Goal: Check status: Check status

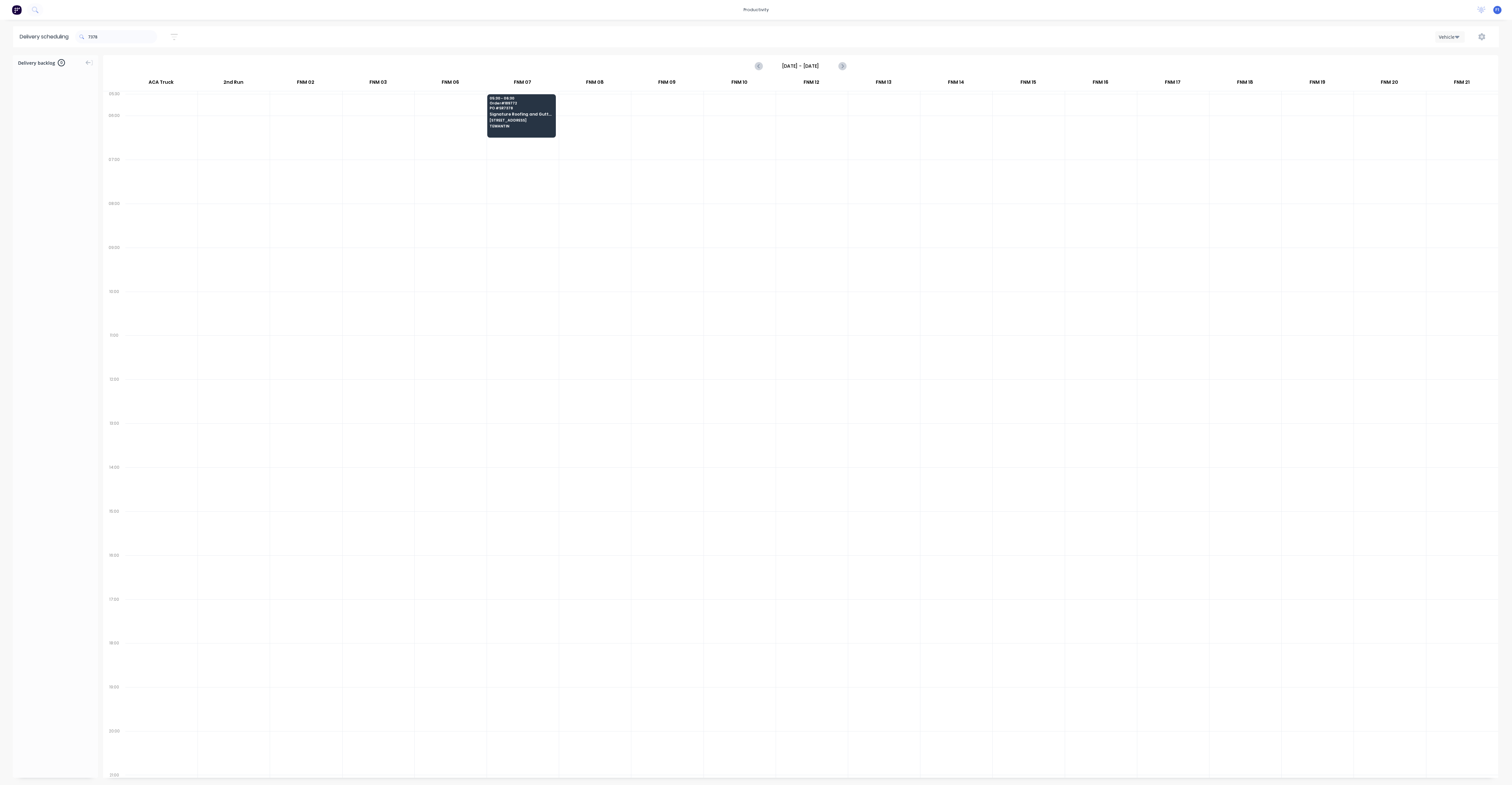
scroll to position [0, 0]
click at [105, 41] on input "7378" at bounding box center [123, 36] width 69 height 13
type input "7"
click at [113, 32] on input "9765" at bounding box center [123, 36] width 69 height 13
click at [523, 321] on span "Order # 189748" at bounding box center [521, 322] width 64 height 4
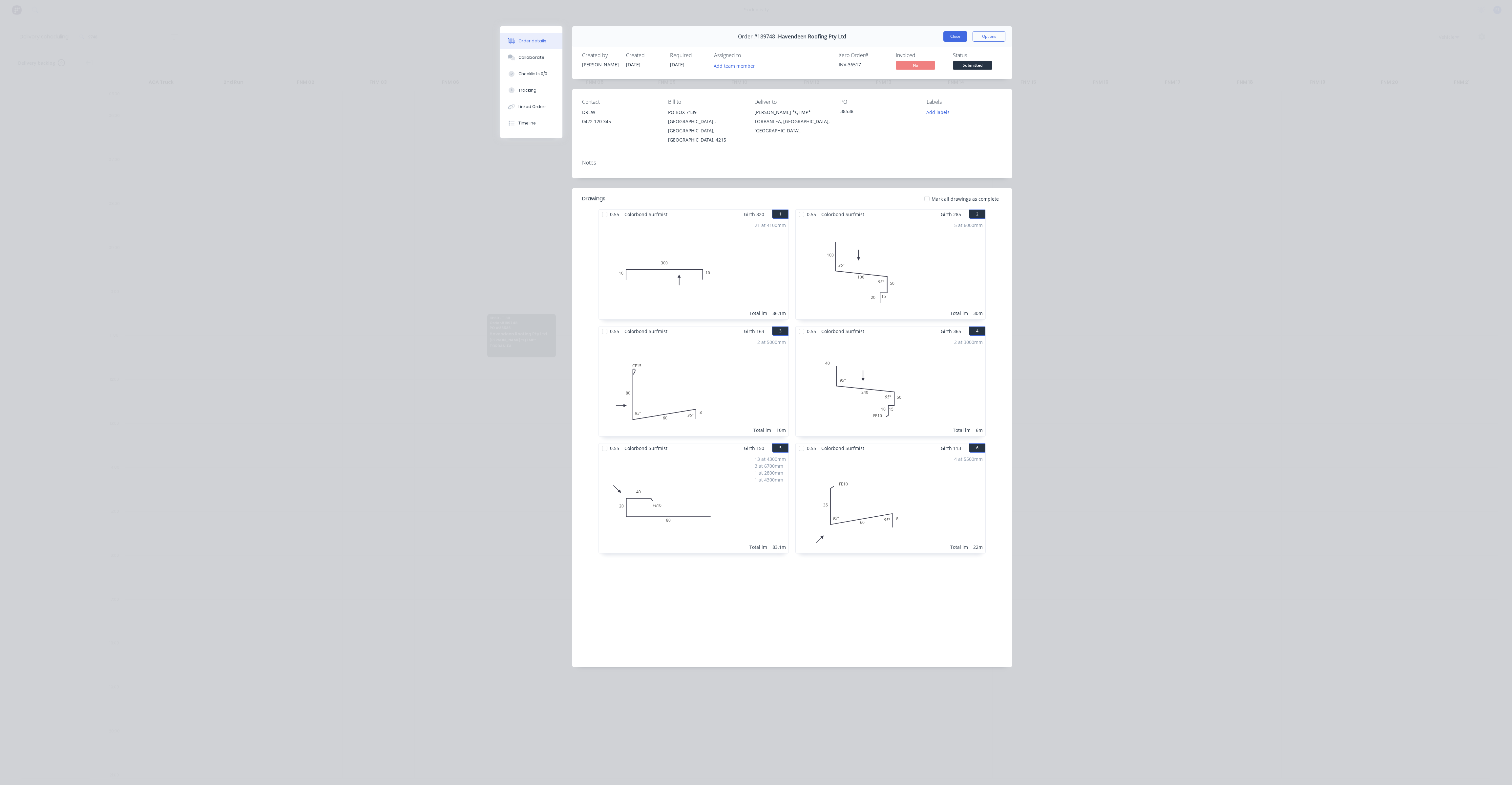
click at [956, 39] on button "Close" at bounding box center [955, 36] width 24 height 11
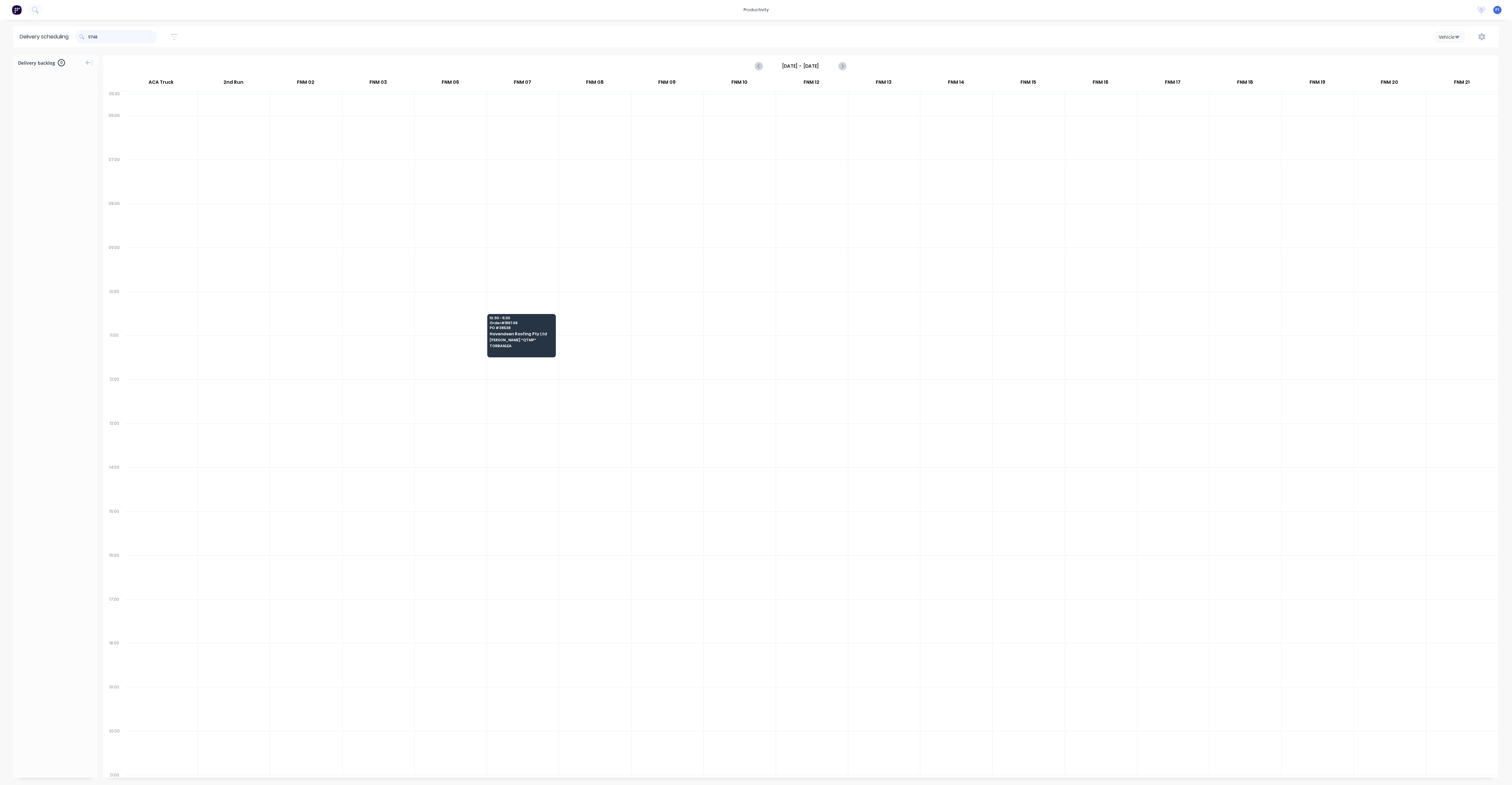
click at [137, 36] on input "9748" at bounding box center [123, 36] width 69 height 13
click at [523, 168] on span "NOOSAVILLE" at bounding box center [521, 169] width 64 height 4
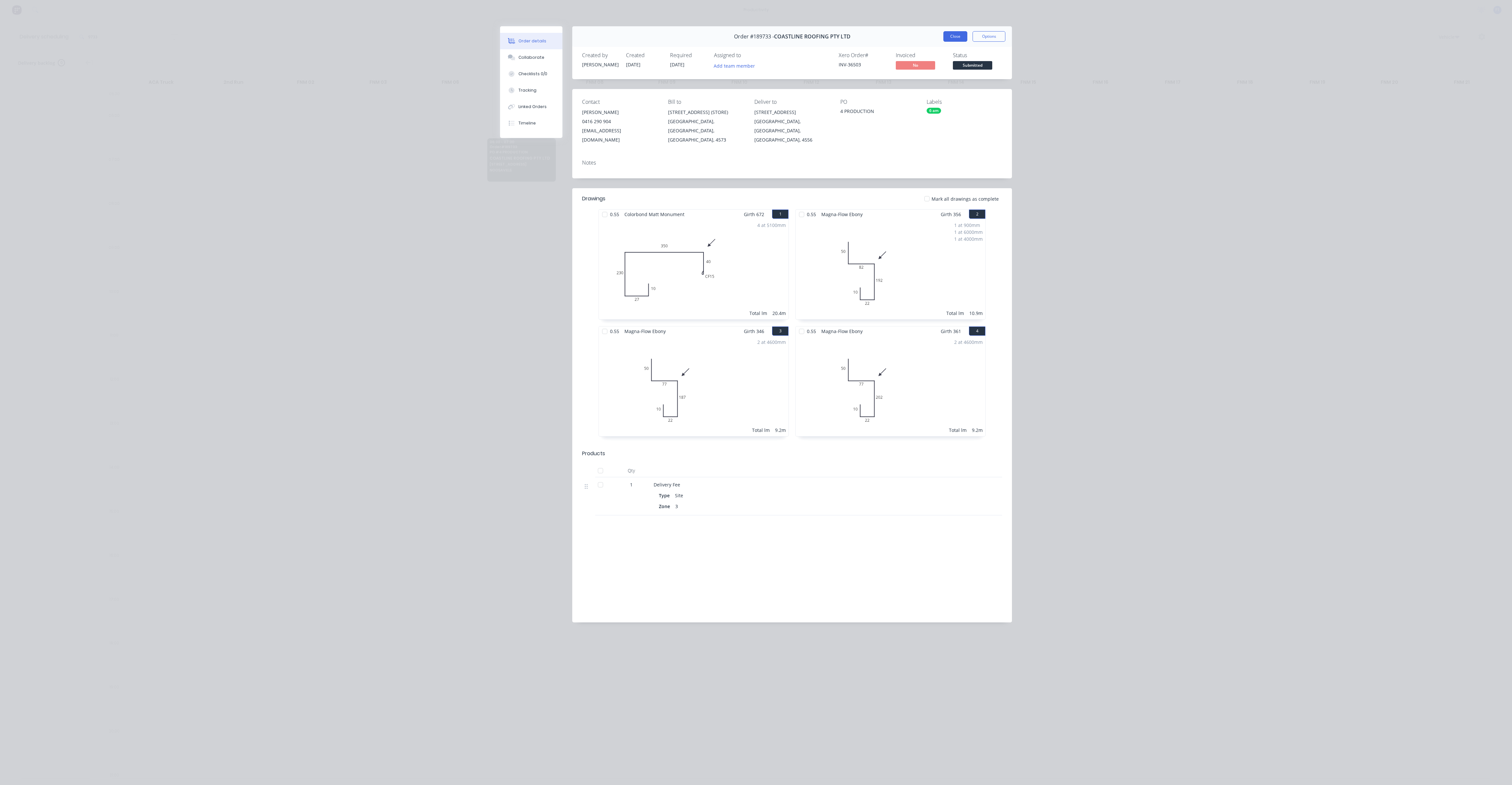
click at [948, 39] on button "Close" at bounding box center [955, 36] width 24 height 11
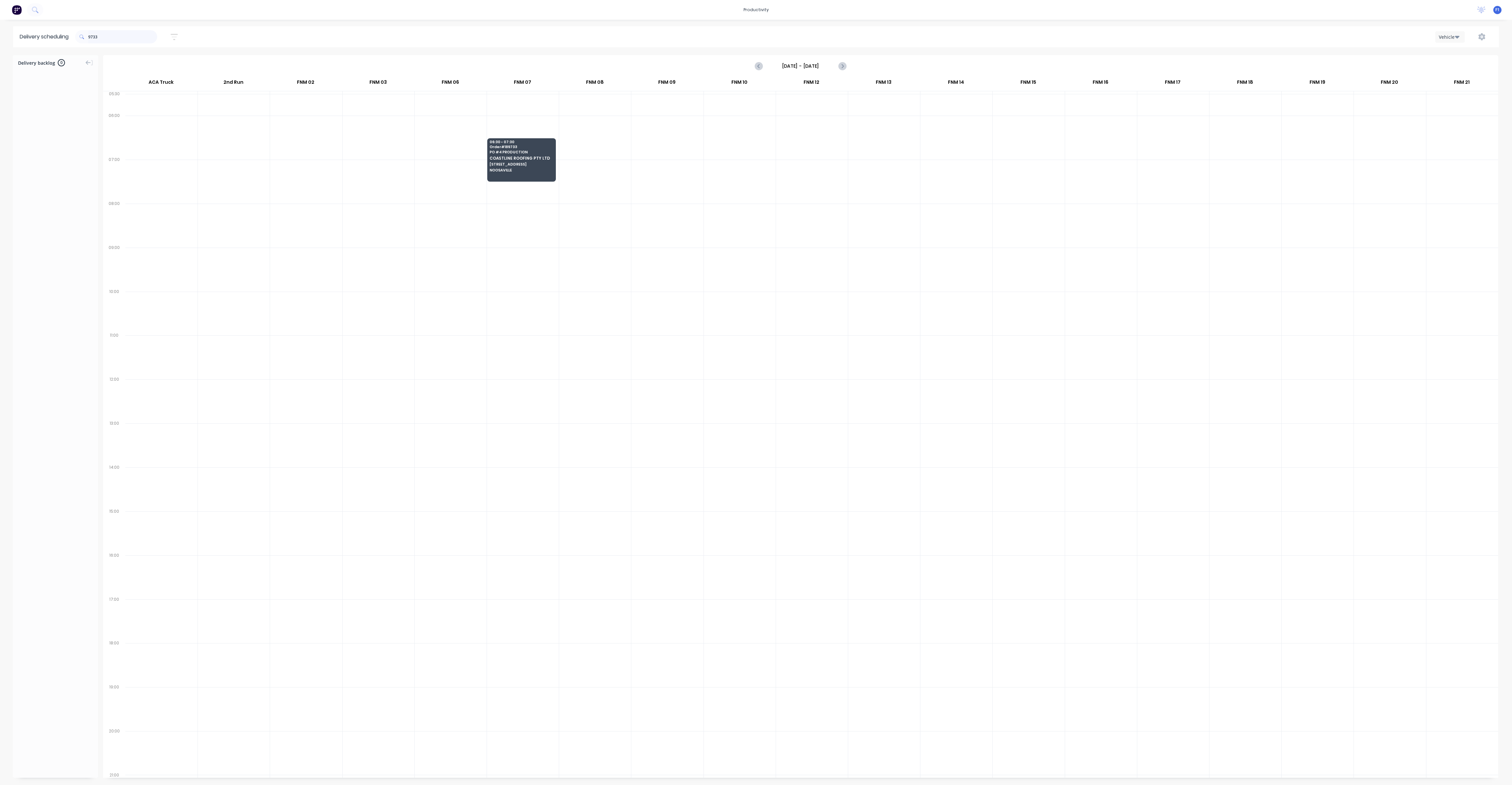
click at [118, 40] on input "9733" at bounding box center [123, 36] width 69 height 13
type input "9"
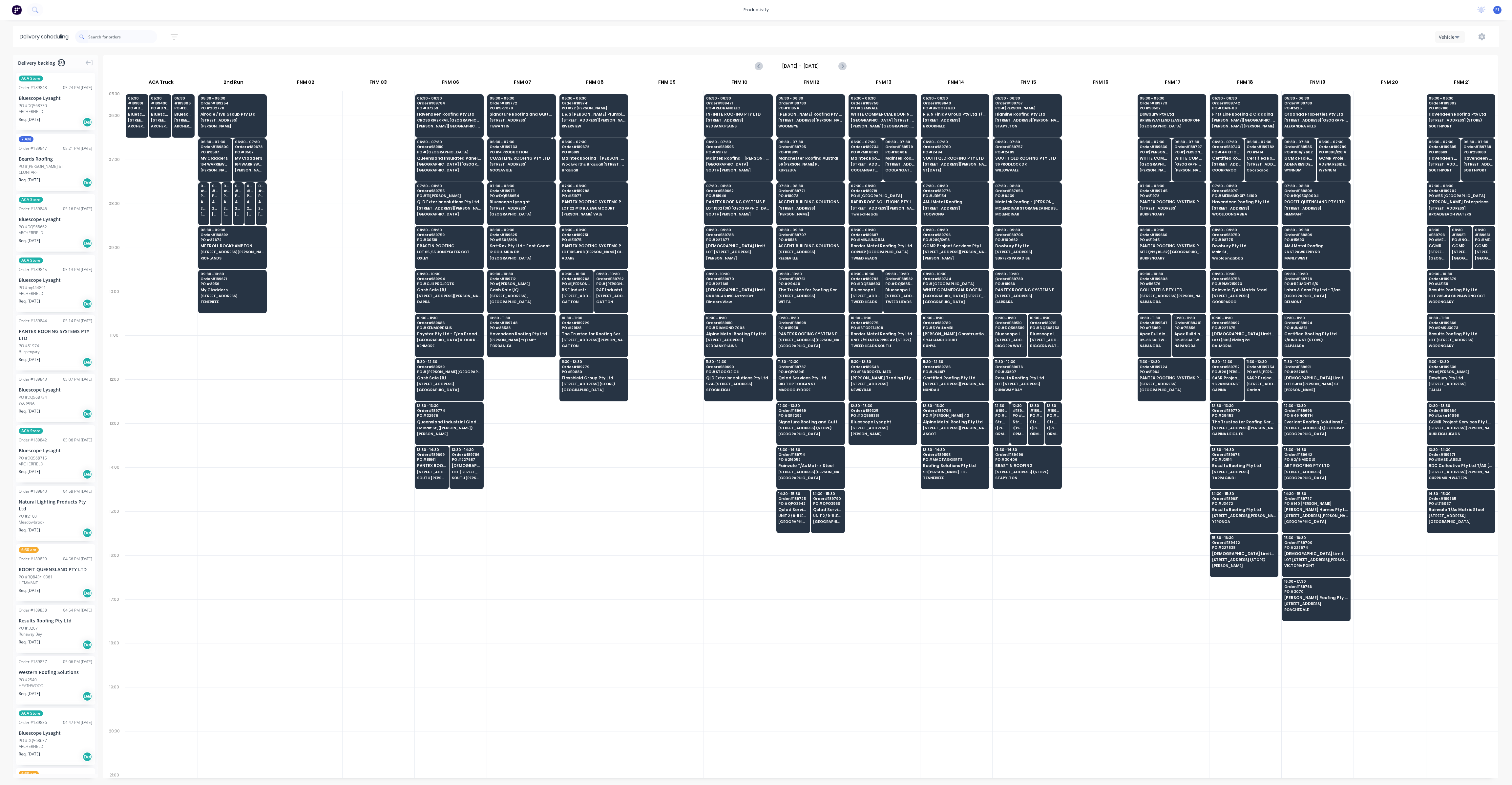
click at [527, 160] on span "COASTLINE ROOFING PTY LTD" at bounding box center [521, 158] width 64 height 5
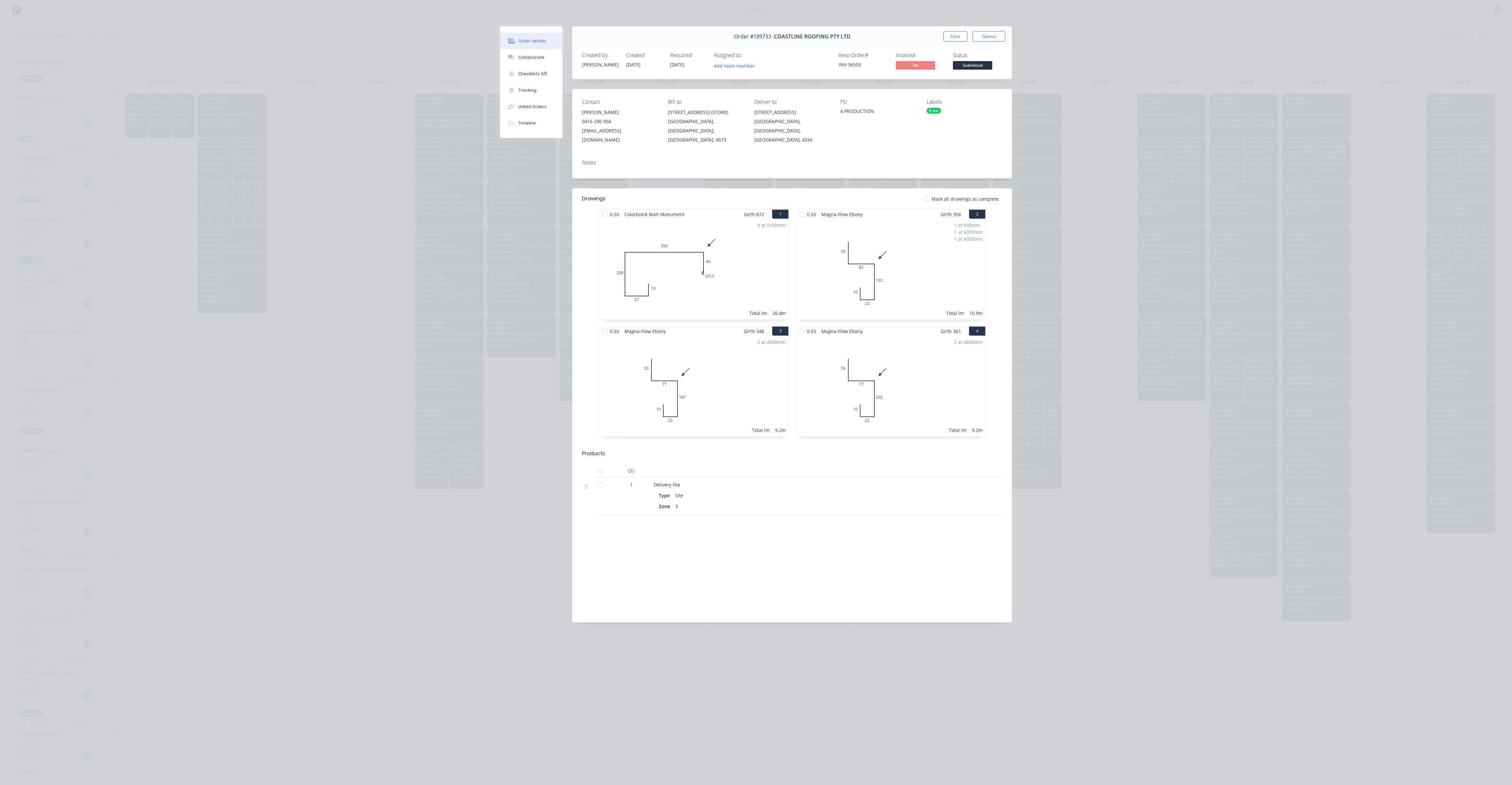
click at [952, 40] on button "Close" at bounding box center [955, 36] width 24 height 11
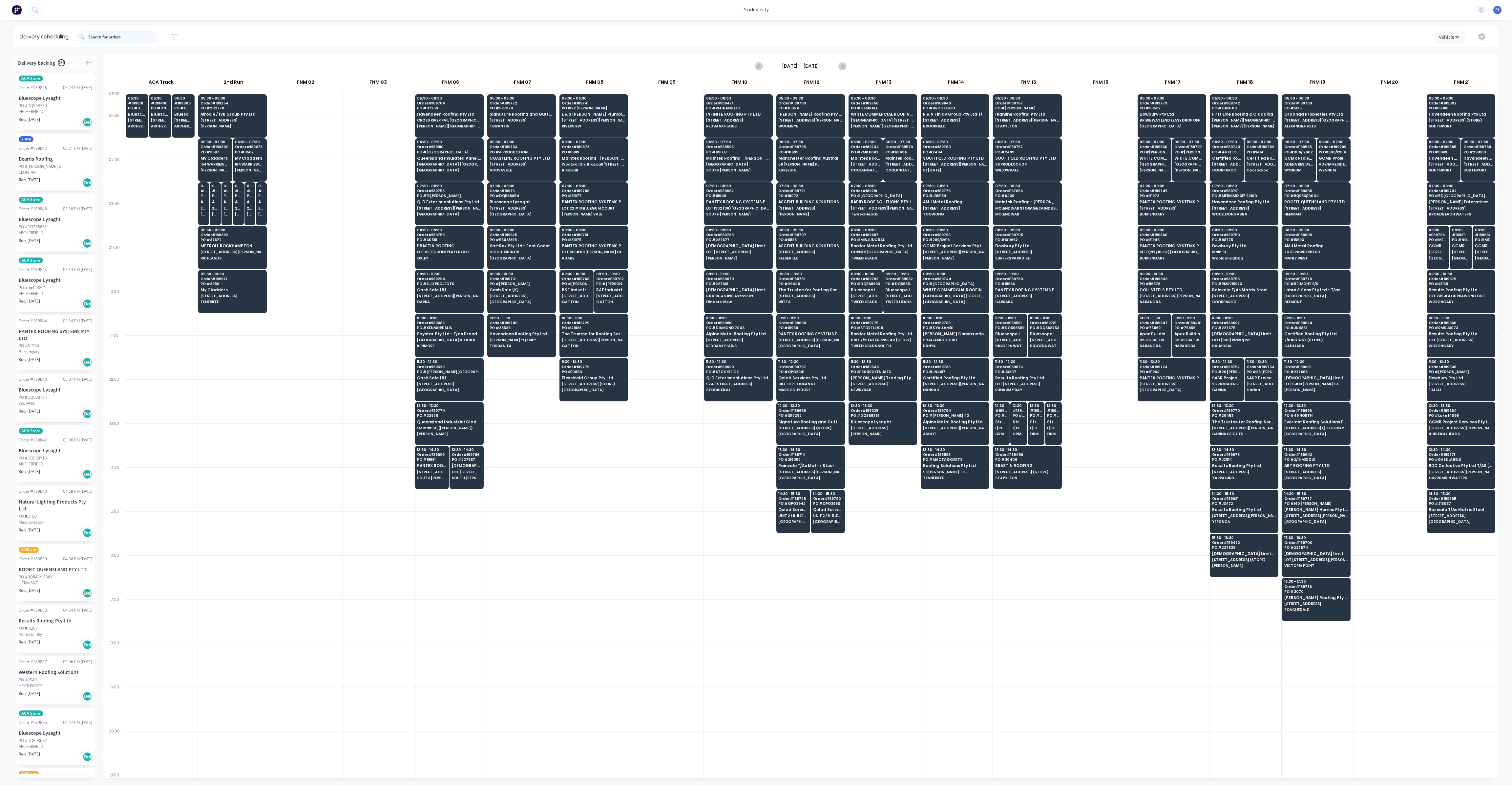
click at [153, 39] on input "text" at bounding box center [123, 36] width 69 height 13
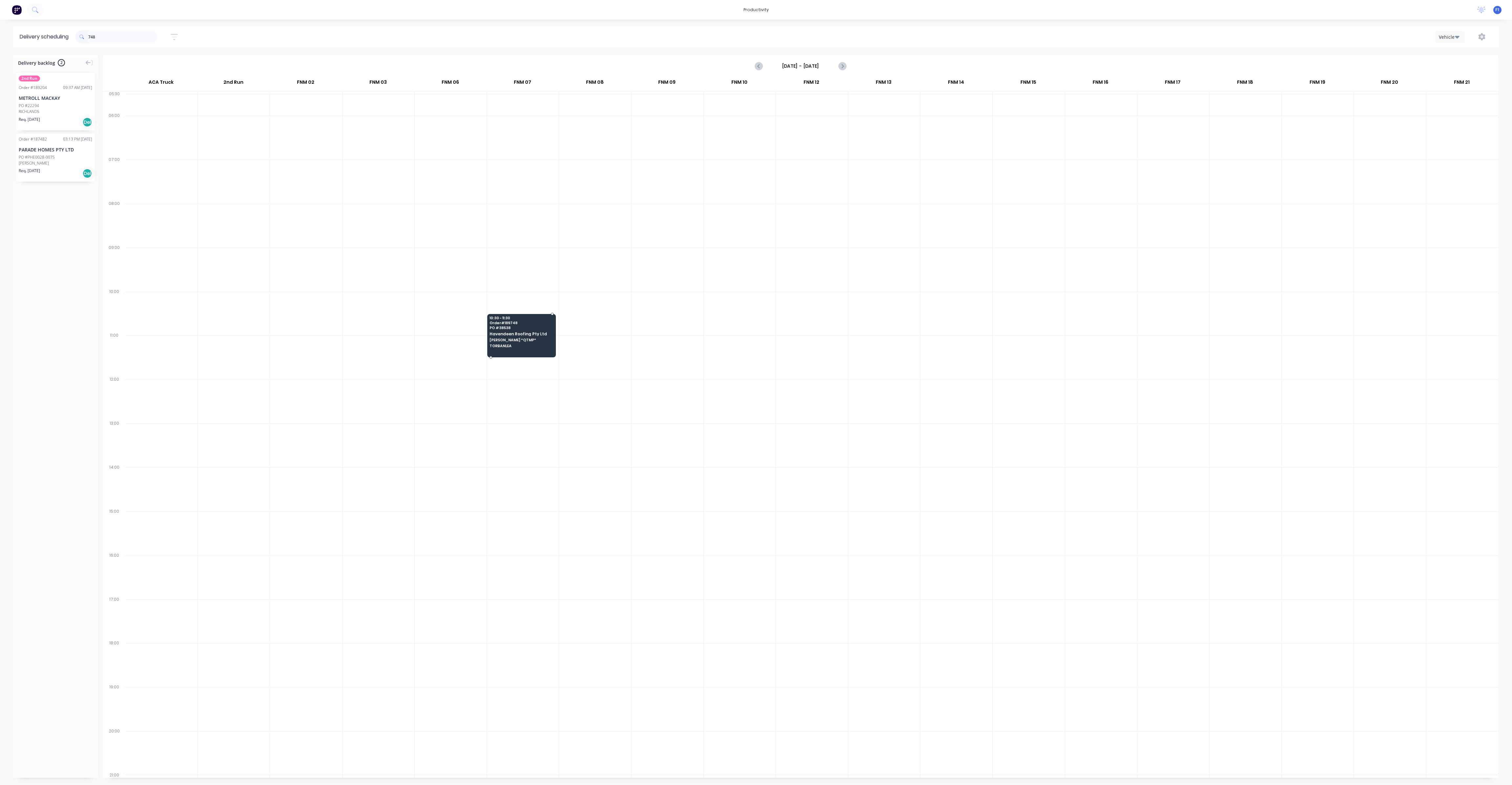
drag, startPoint x: 507, startPoint y: 336, endPoint x: 503, endPoint y: 336, distance: 4.0
click at [503, 338] on span "[PERSON_NAME] *QTMP*" at bounding box center [521, 339] width 64 height 4
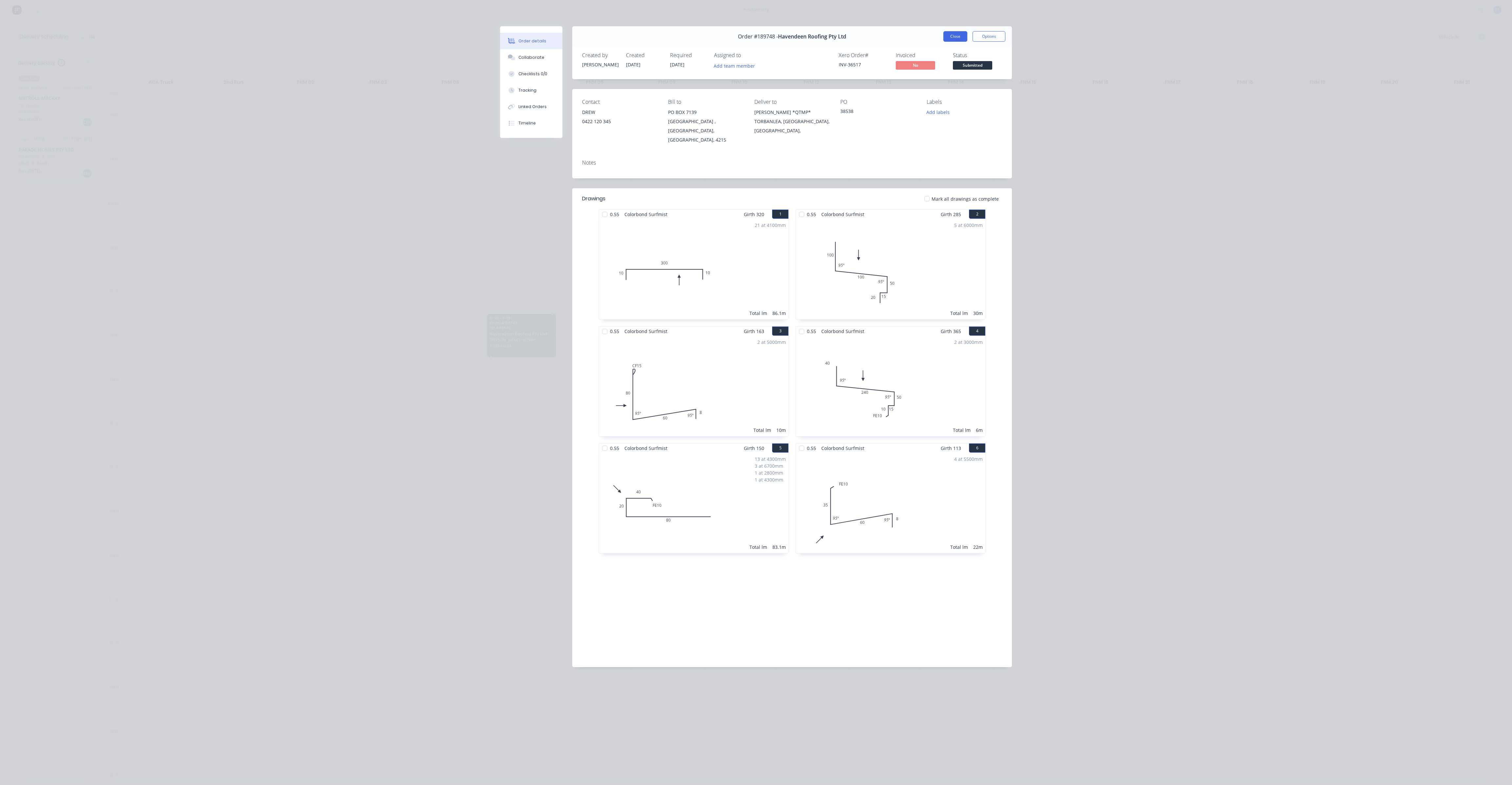
click at [951, 38] on button "Close" at bounding box center [955, 36] width 24 height 11
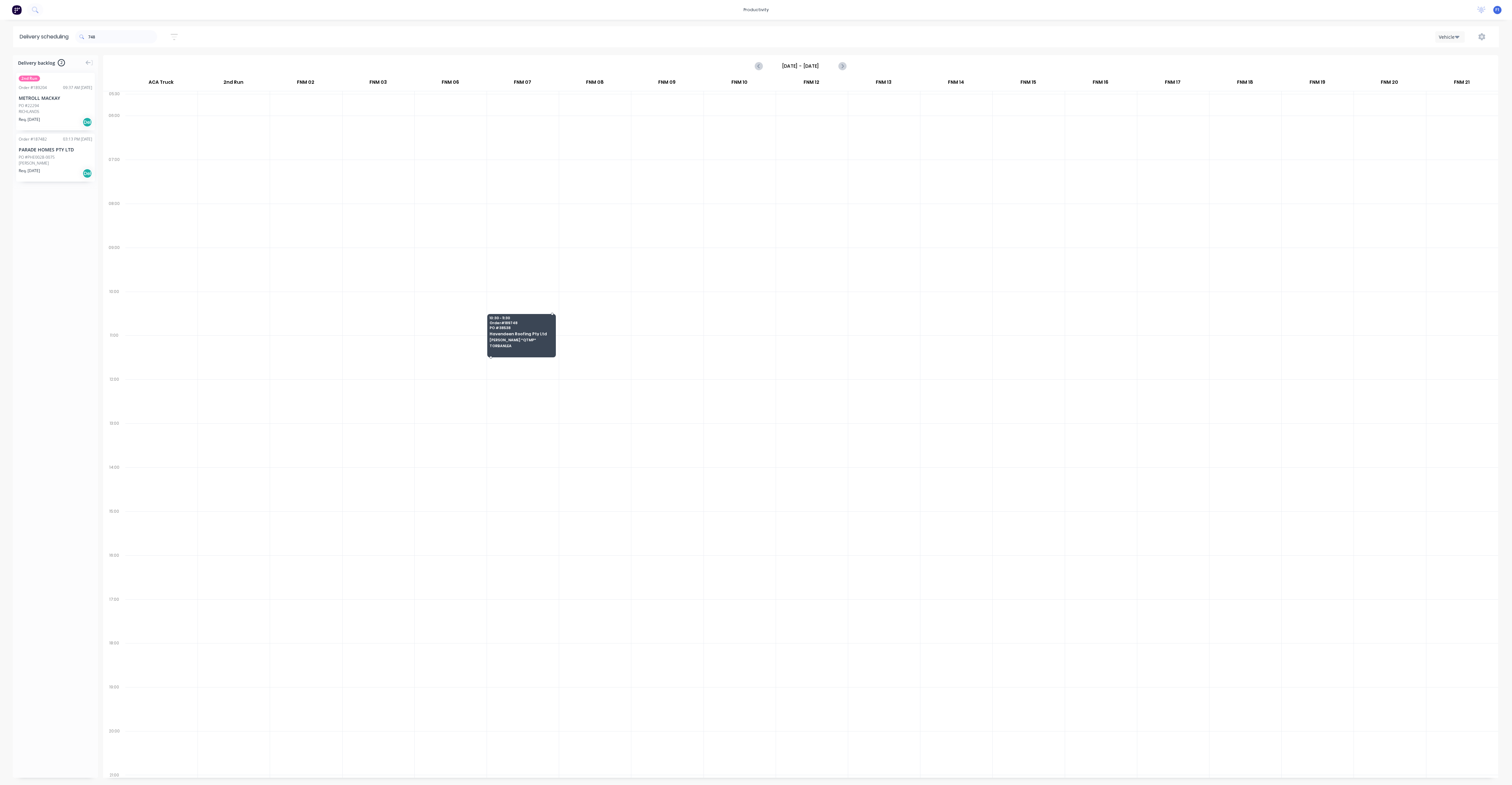
click at [512, 344] on div at bounding box center [800, 427] width 1395 height 701
click at [527, 335] on div at bounding box center [800, 427] width 1395 height 701
click at [518, 400] on div at bounding box center [800, 427] width 1395 height 701
click at [358, 33] on div "748 Sort by Most recent Created date Required date Order number Customer name M…" at bounding box center [787, 37] width 1424 height 18
click at [519, 335] on div at bounding box center [800, 427] width 1395 height 701
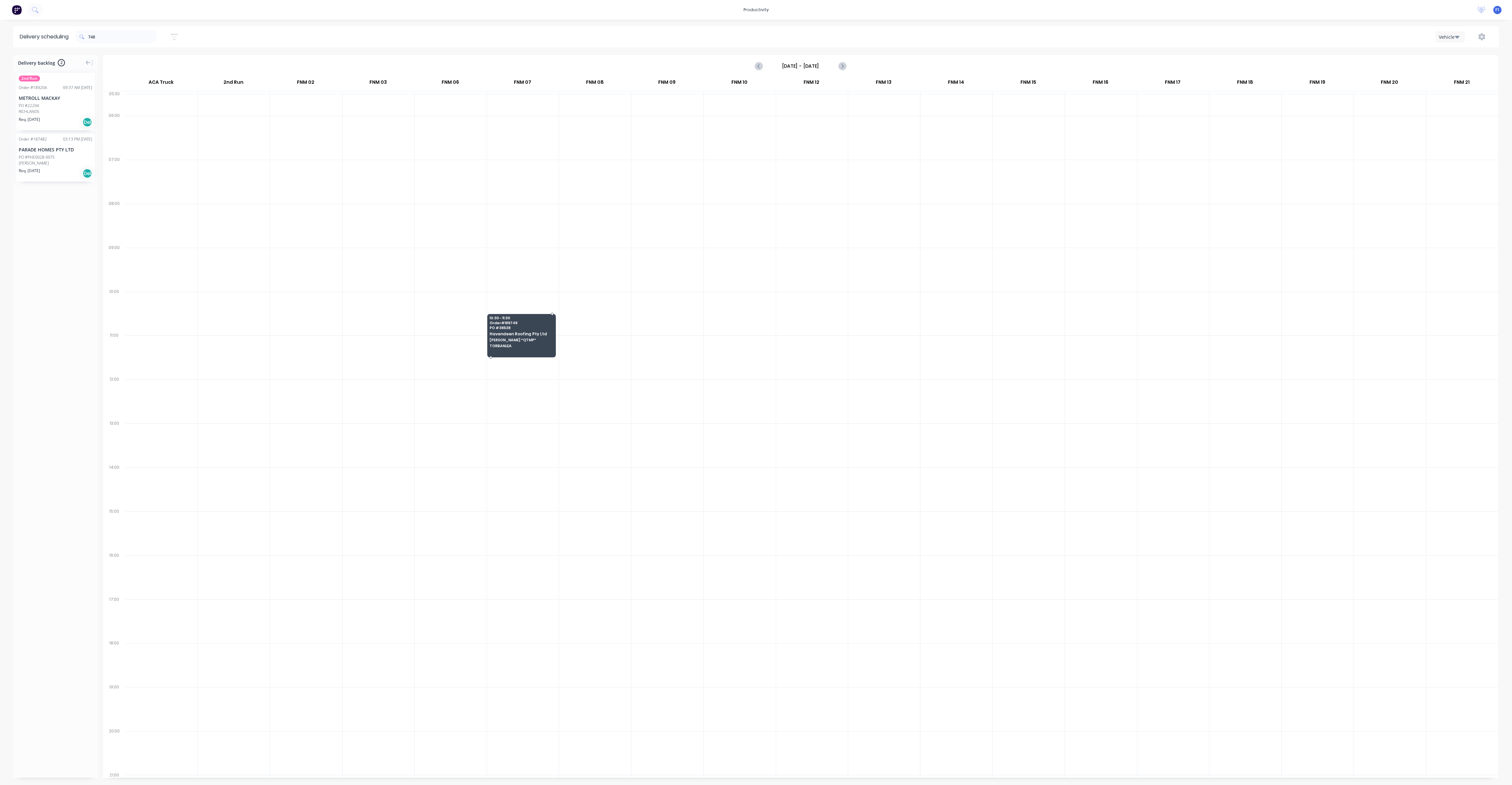
click at [521, 328] on div at bounding box center [800, 427] width 1395 height 701
drag, startPoint x: 550, startPoint y: 313, endPoint x: 553, endPoint y: 307, distance: 6.7
click at [553, 307] on div at bounding box center [800, 427] width 1395 height 701
click at [547, 9] on div "productivity productivity Workflow Planner Delivery Scheduling Timesheets No ne…" at bounding box center [756, 10] width 1512 height 20
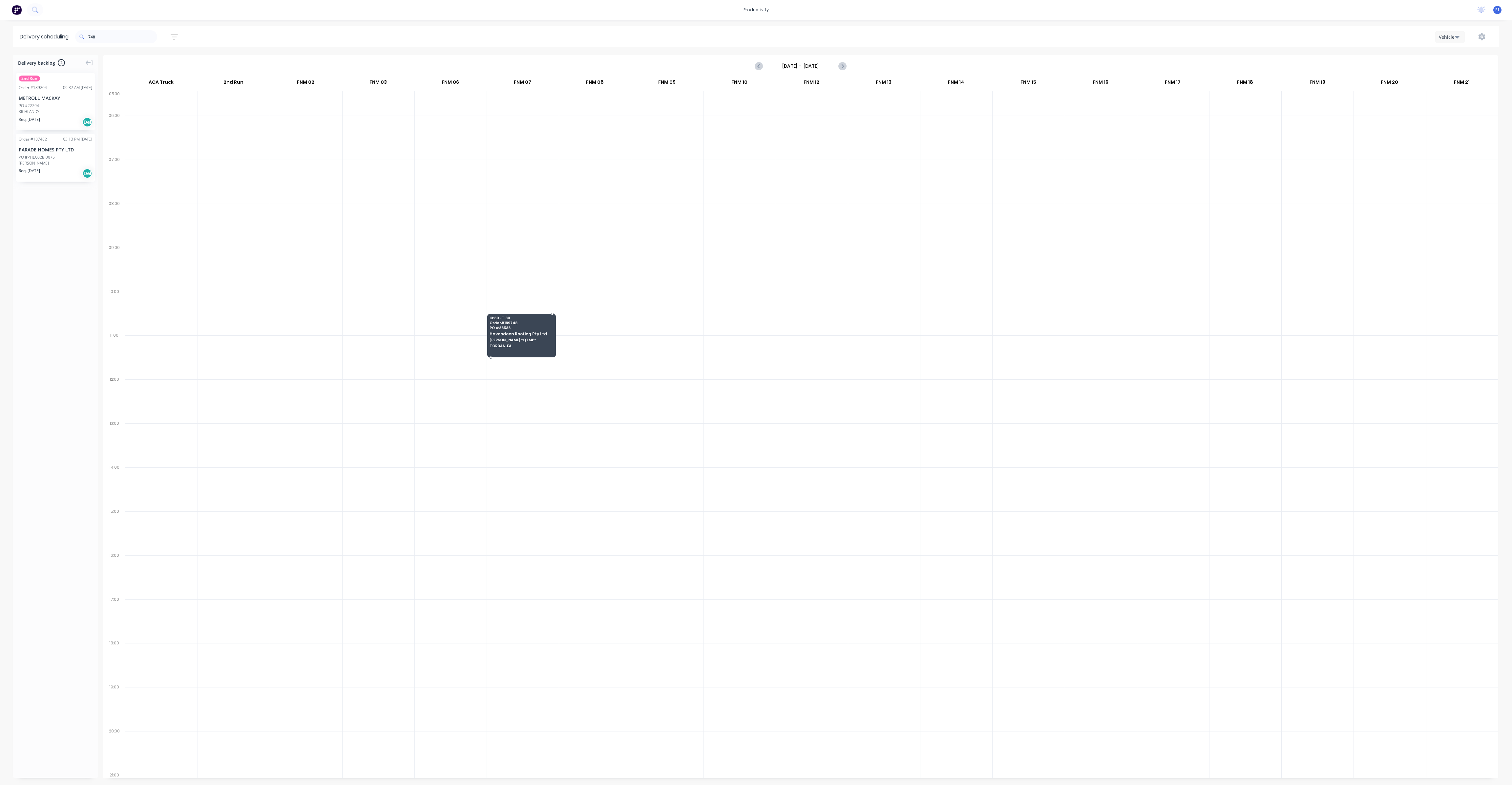
click at [508, 332] on div at bounding box center [800, 427] width 1395 height 701
click at [115, 37] on input "748" at bounding box center [123, 36] width 69 height 13
click at [114, 36] on input "748" at bounding box center [123, 36] width 69 height 13
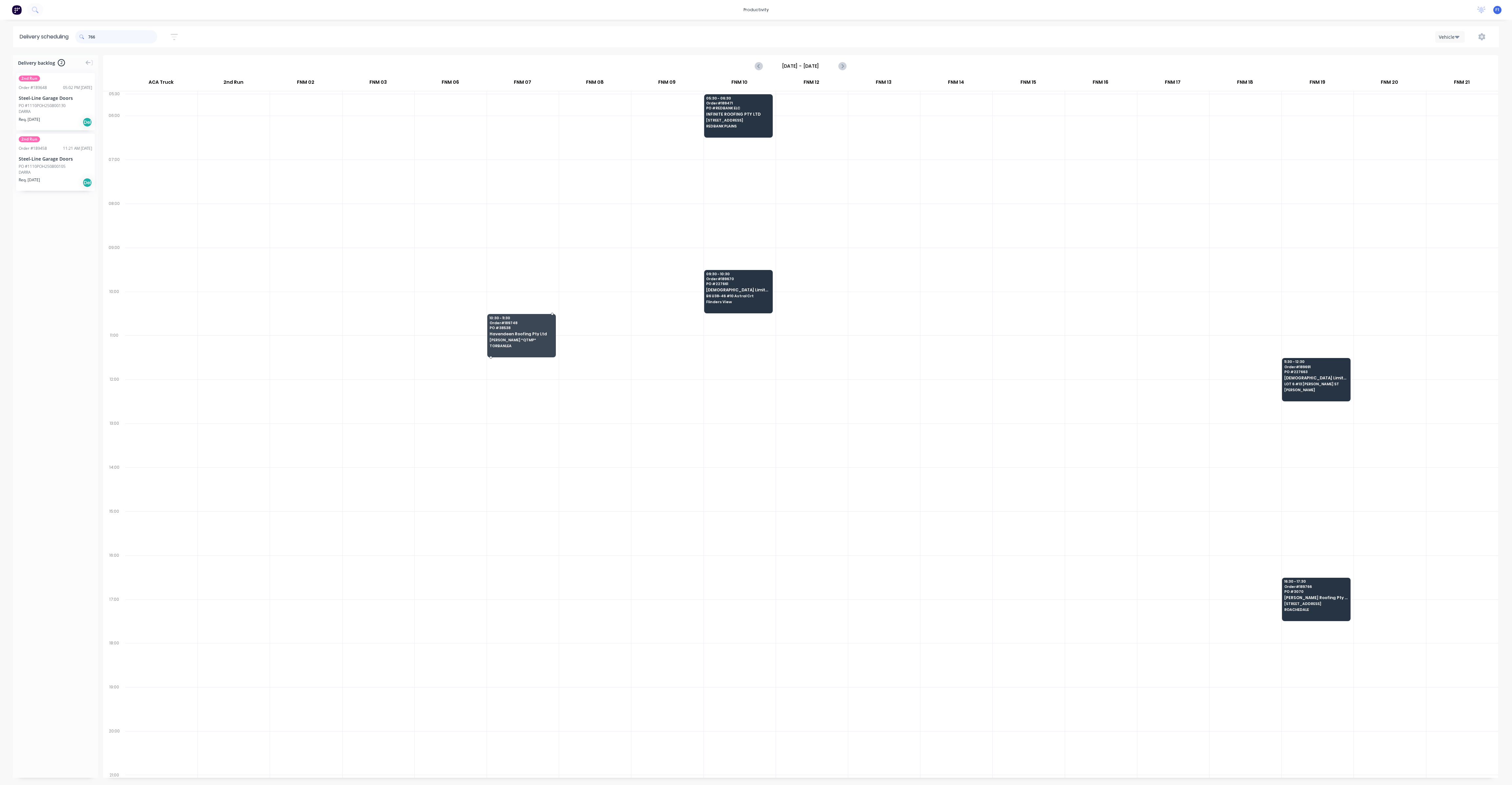
type input "766"
click at [1314, 592] on div at bounding box center [800, 427] width 1395 height 701
click at [1298, 536] on div at bounding box center [800, 427] width 1395 height 701
click at [1308, 597] on div at bounding box center [800, 427] width 1395 height 701
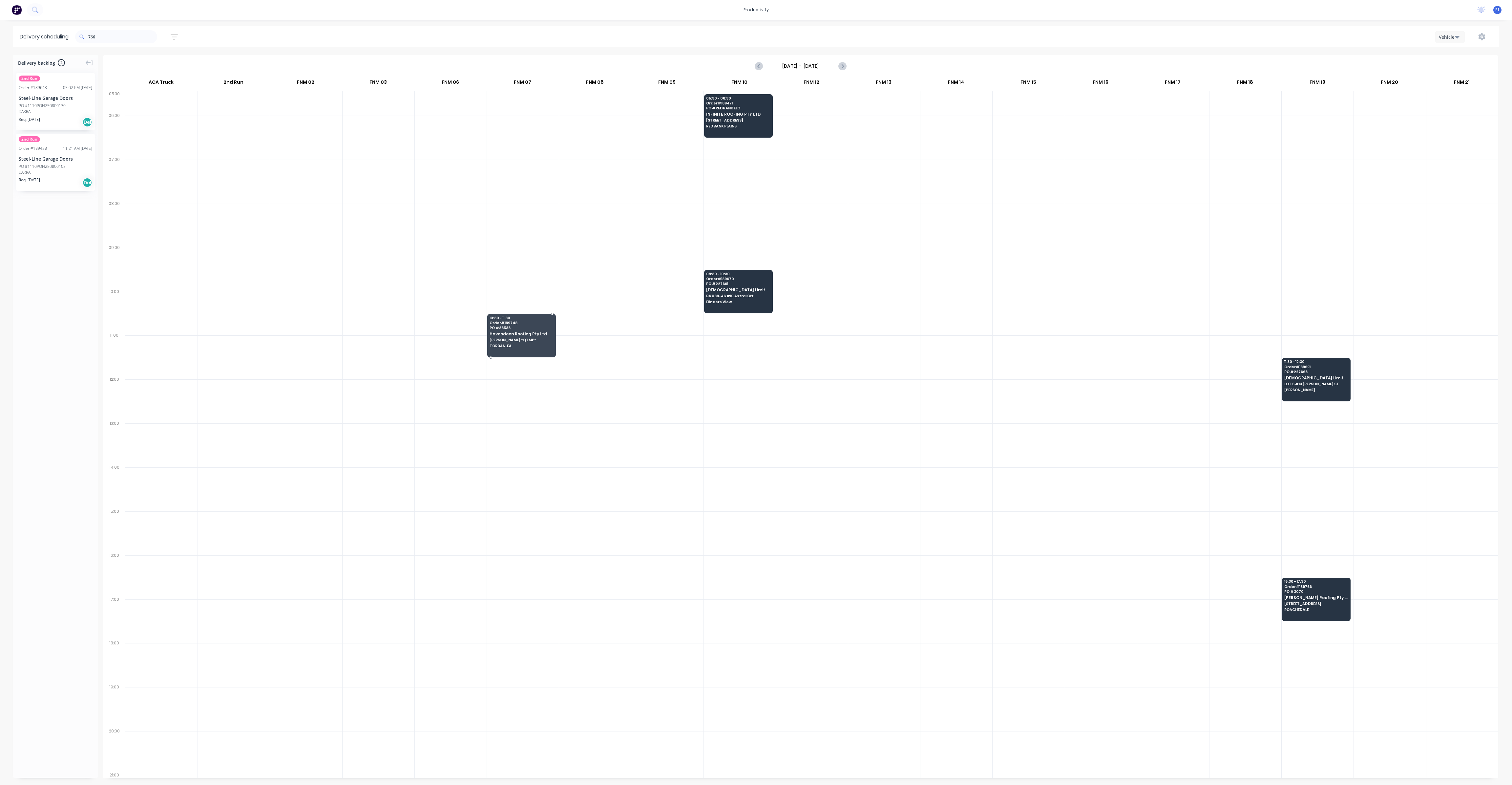
click at [1309, 598] on div at bounding box center [800, 427] width 1395 height 701
drag, startPoint x: 1305, startPoint y: 595, endPoint x: 1252, endPoint y: 549, distance: 70.2
click at [1252, 549] on div at bounding box center [800, 427] width 1395 height 701
drag, startPoint x: 1237, startPoint y: 543, endPoint x: 1228, endPoint y: 540, distance: 9.5
click at [1235, 543] on div at bounding box center [800, 427] width 1395 height 701
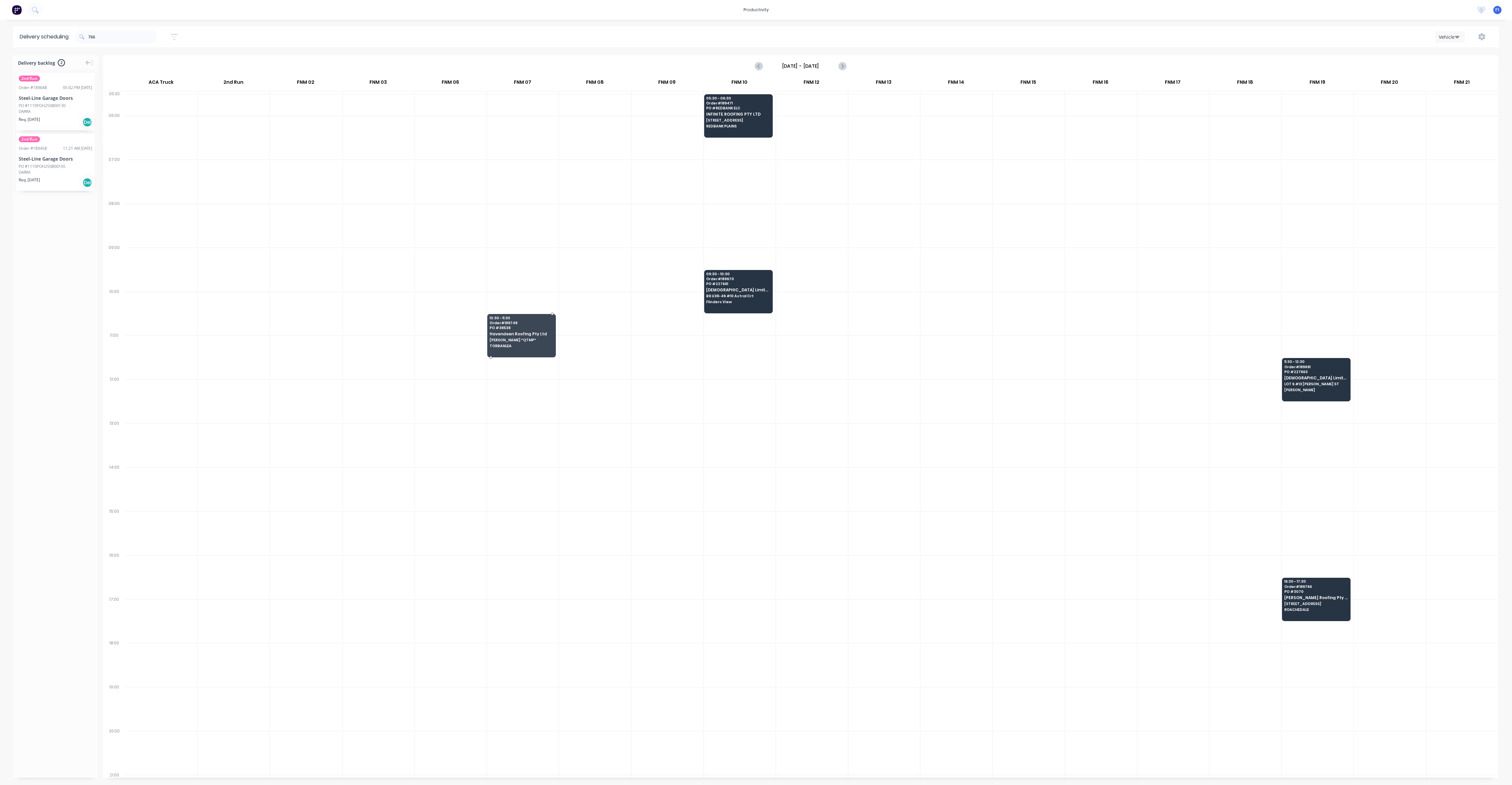
drag, startPoint x: 1226, startPoint y: 540, endPoint x: 1245, endPoint y: 495, distance: 48.8
click at [1245, 495] on div at bounding box center [800, 427] width 1395 height 701
drag, startPoint x: 1250, startPoint y: 498, endPoint x: 1220, endPoint y: 492, distance: 30.6
click at [1242, 496] on div at bounding box center [800, 427] width 1395 height 701
click at [1219, 485] on div at bounding box center [800, 427] width 1395 height 701
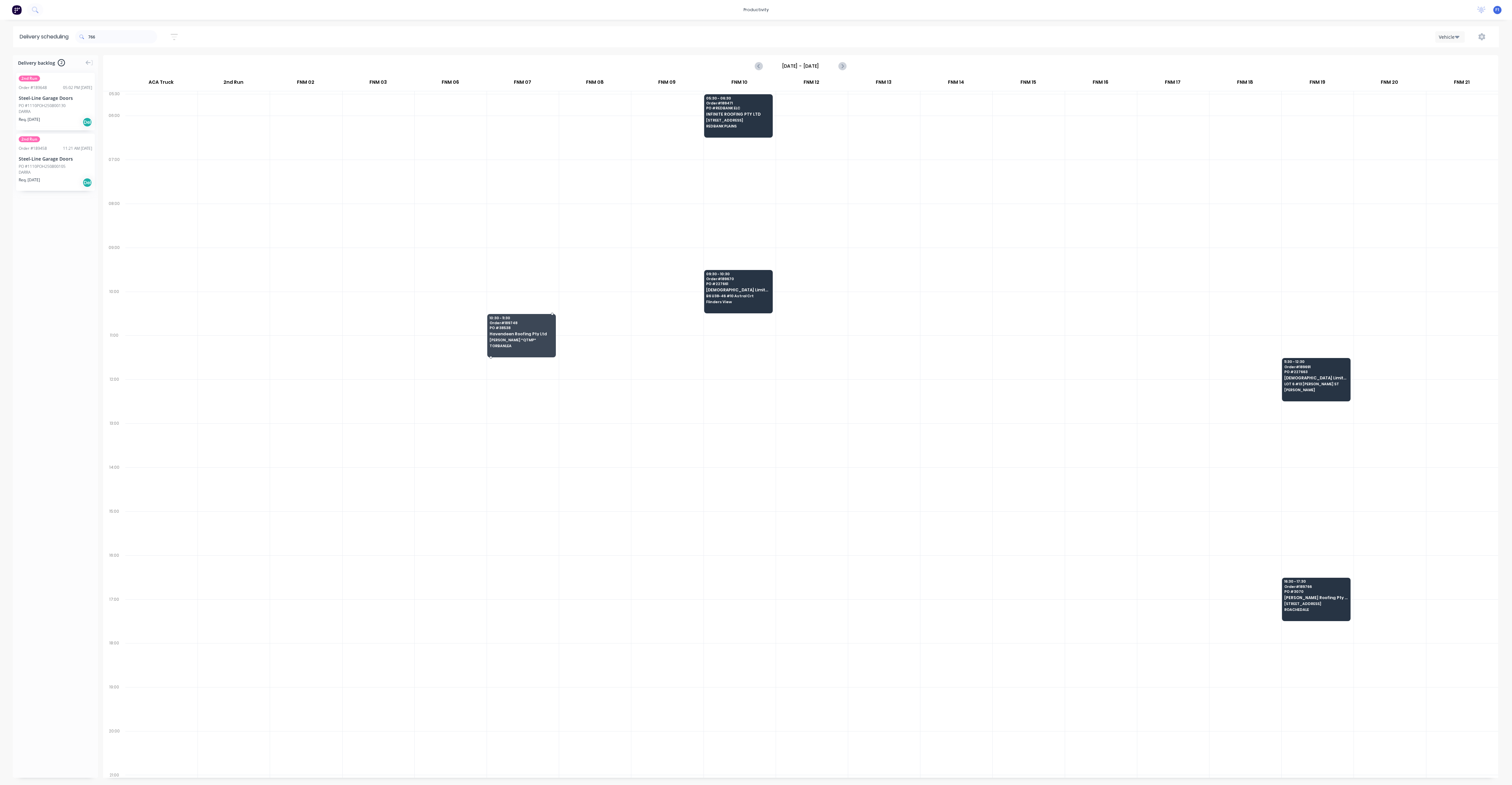
drag, startPoint x: 1219, startPoint y: 485, endPoint x: 1287, endPoint y: 458, distance: 73.2
drag, startPoint x: 1287, startPoint y: 458, endPoint x: 1259, endPoint y: 598, distance: 142.8
drag, startPoint x: 1259, startPoint y: 598, endPoint x: 1290, endPoint y: 611, distance: 33.6
drag, startPoint x: 1290, startPoint y: 611, endPoint x: 1269, endPoint y: 587, distance: 31.9
click at [1269, 587] on div at bounding box center [800, 427] width 1395 height 701
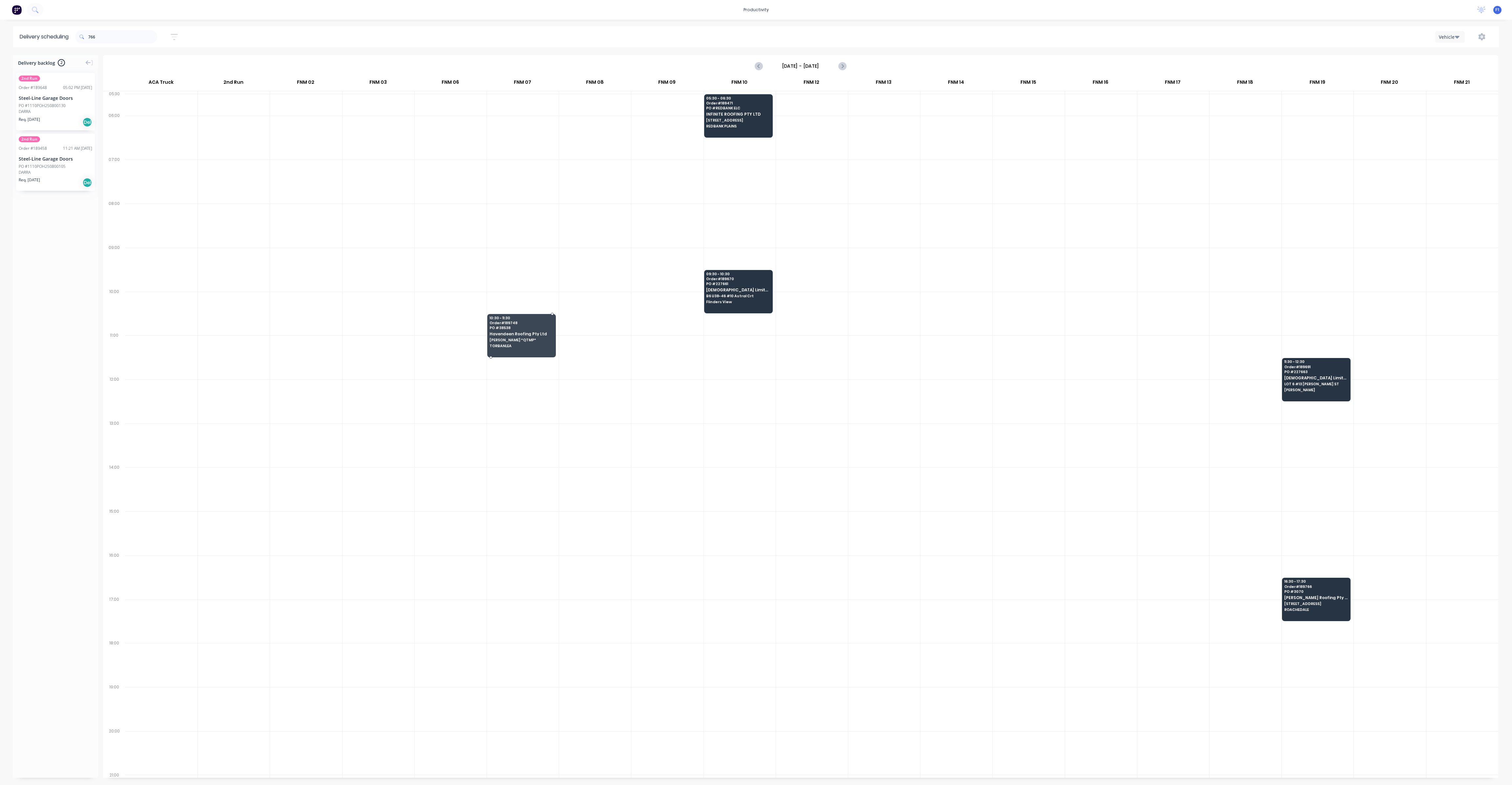
click at [1300, 587] on div at bounding box center [800, 427] width 1395 height 701
drag, startPoint x: 1300, startPoint y: 587, endPoint x: 1289, endPoint y: 592, distance: 12.1
click at [1289, 592] on div at bounding box center [800, 427] width 1395 height 701
click at [1296, 592] on div at bounding box center [800, 427] width 1395 height 701
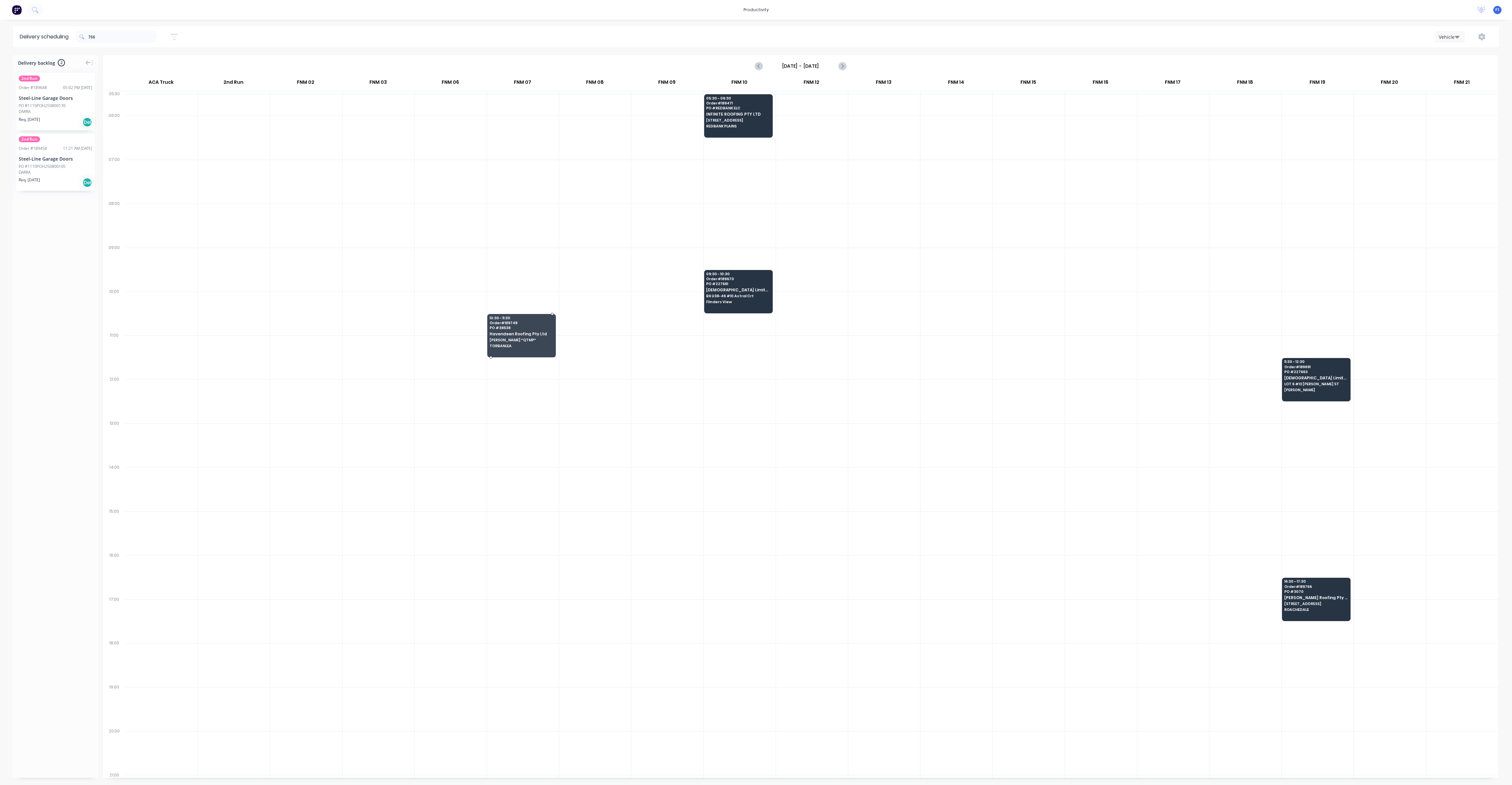
drag, startPoint x: 1312, startPoint y: 596, endPoint x: 1292, endPoint y: 585, distance: 22.8
click at [1292, 585] on div at bounding box center [800, 427] width 1395 height 701
drag, startPoint x: 1304, startPoint y: 593, endPoint x: 1289, endPoint y: 592, distance: 15.0
click at [1289, 592] on div at bounding box center [800, 427] width 1395 height 701
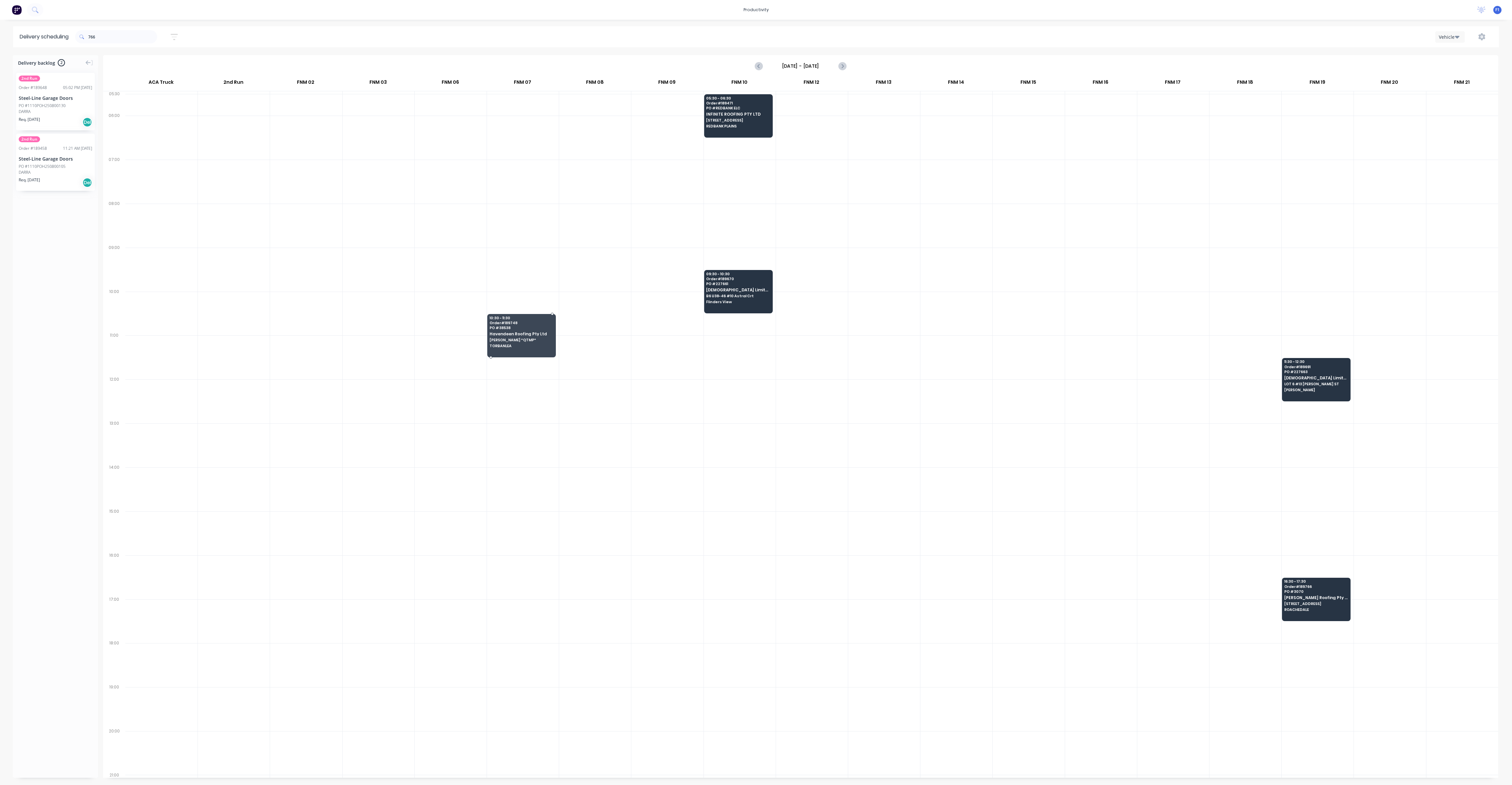
click at [1289, 592] on div at bounding box center [800, 427] width 1395 height 701
drag, startPoint x: 1289, startPoint y: 592, endPoint x: 1297, endPoint y: 603, distance: 13.6
click at [1297, 603] on div at bounding box center [800, 427] width 1395 height 701
click at [1298, 603] on div at bounding box center [800, 427] width 1395 height 701
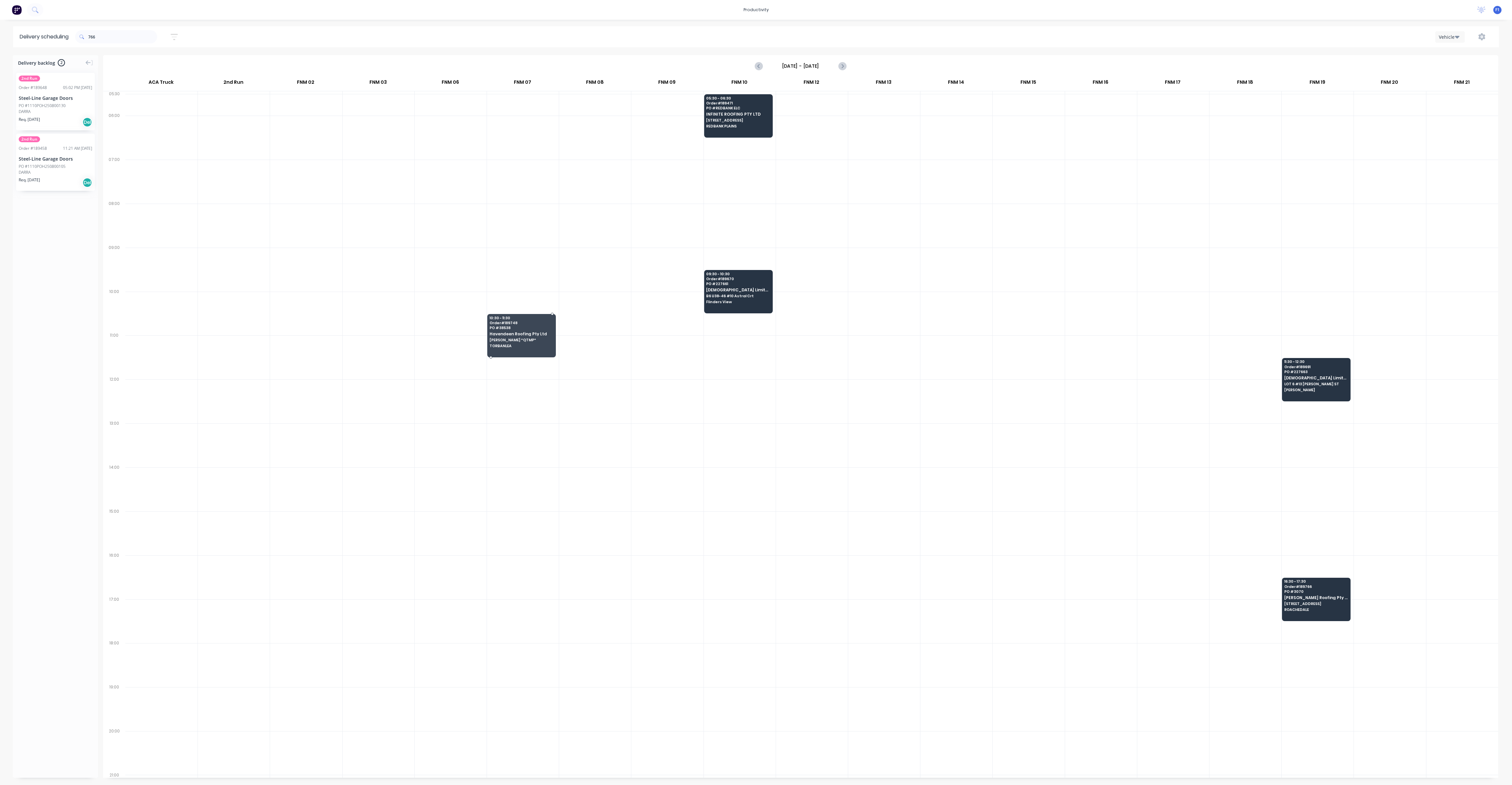
click at [1298, 601] on div at bounding box center [800, 427] width 1395 height 701
click at [1298, 601] on div at bounding box center [800, 427] width 1395 height 701
click at [1298, 600] on div at bounding box center [800, 427] width 1395 height 701
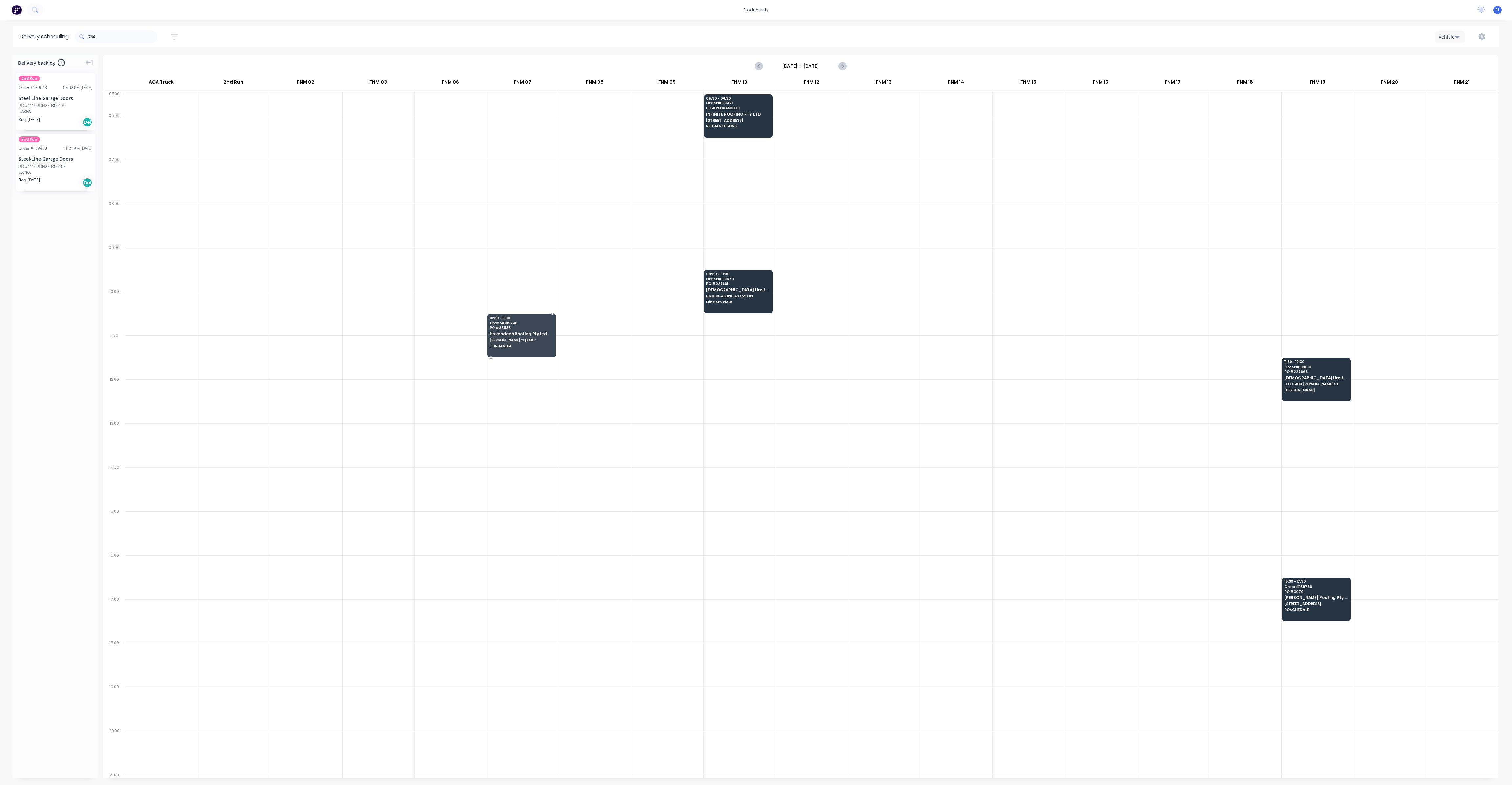
click at [1298, 600] on div at bounding box center [800, 427] width 1395 height 701
drag, startPoint x: 315, startPoint y: 118, endPoint x: 453, endPoint y: 172, distance: 148.2
click at [435, 180] on div at bounding box center [800, 427] width 1395 height 701
click at [754, 62] on button "Previous page" at bounding box center [758, 65] width 13 height 13
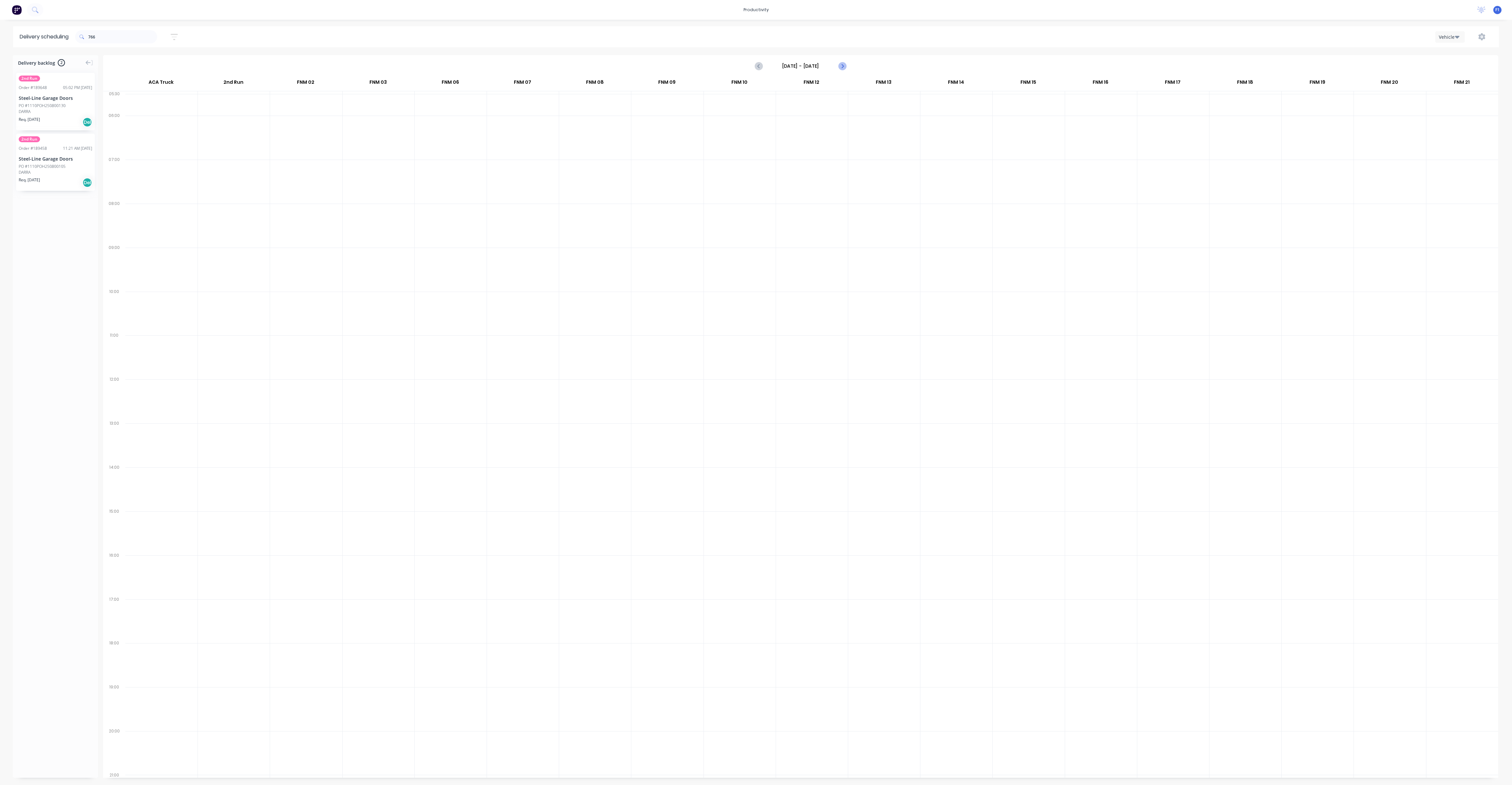
click at [840, 65] on icon "Next page" at bounding box center [842, 65] width 8 height 8
type input "[DATE] - [DATE]"
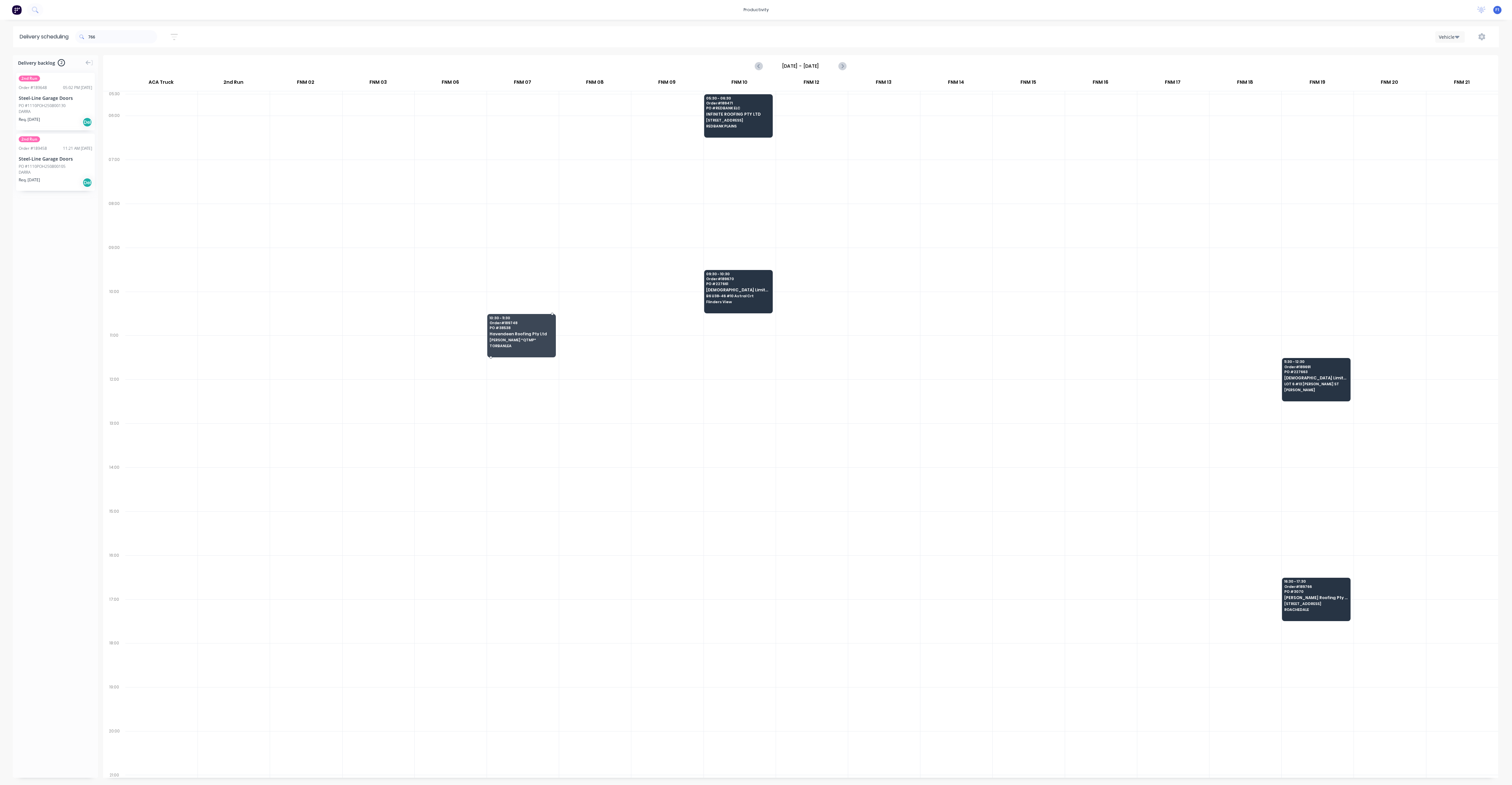
drag, startPoint x: 123, startPoint y: 28, endPoint x: 139, endPoint y: 30, distance: 16.1
click at [131, 30] on div "766" at bounding box center [116, 37] width 82 height 18
click at [138, 29] on div "766" at bounding box center [116, 37] width 82 height 18
type input "7"
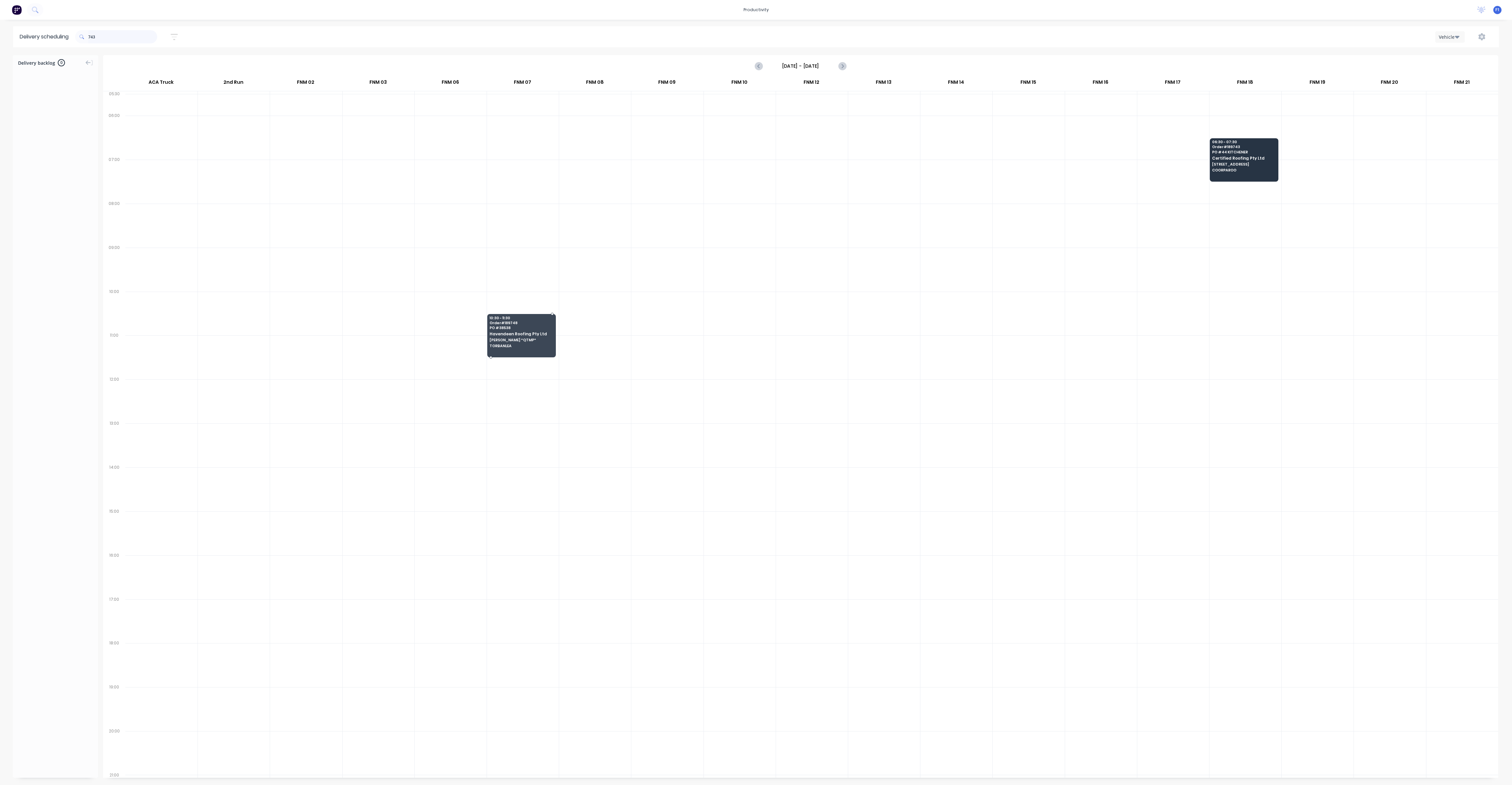
click at [114, 38] on input "743" at bounding box center [123, 36] width 69 height 13
type input "7"
click at [934, 296] on div at bounding box center [800, 427] width 1395 height 701
click at [521, 322] on div at bounding box center [800, 427] width 1395 height 701
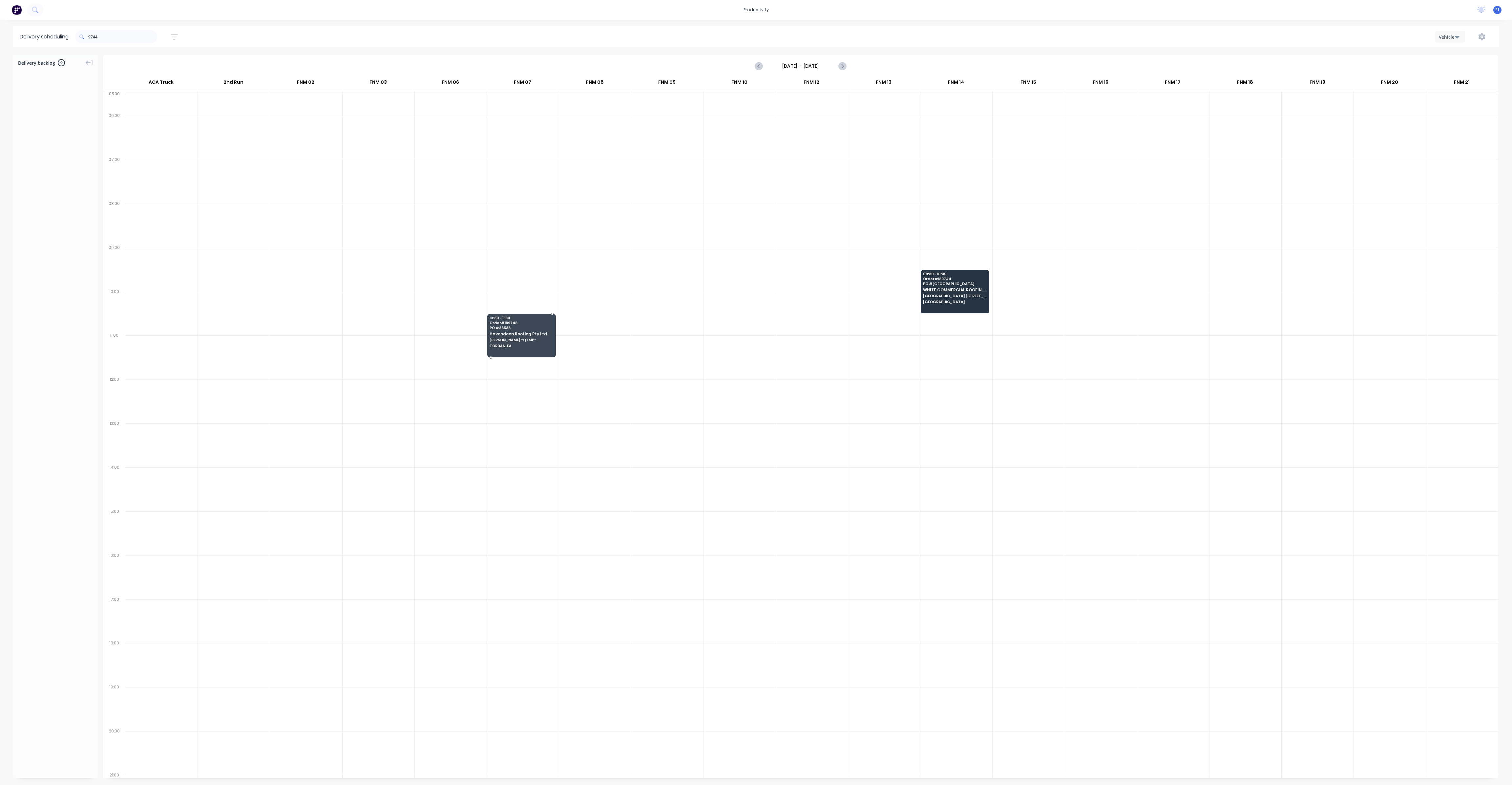
click at [521, 322] on div at bounding box center [800, 427] width 1395 height 701
drag, startPoint x: 570, startPoint y: 257, endPoint x: 471, endPoint y: 549, distance: 308.3
click at [461, 581] on div at bounding box center [800, 427] width 1395 height 701
click at [456, 601] on div at bounding box center [800, 427] width 1395 height 701
click at [454, 655] on div at bounding box center [800, 427] width 1395 height 701
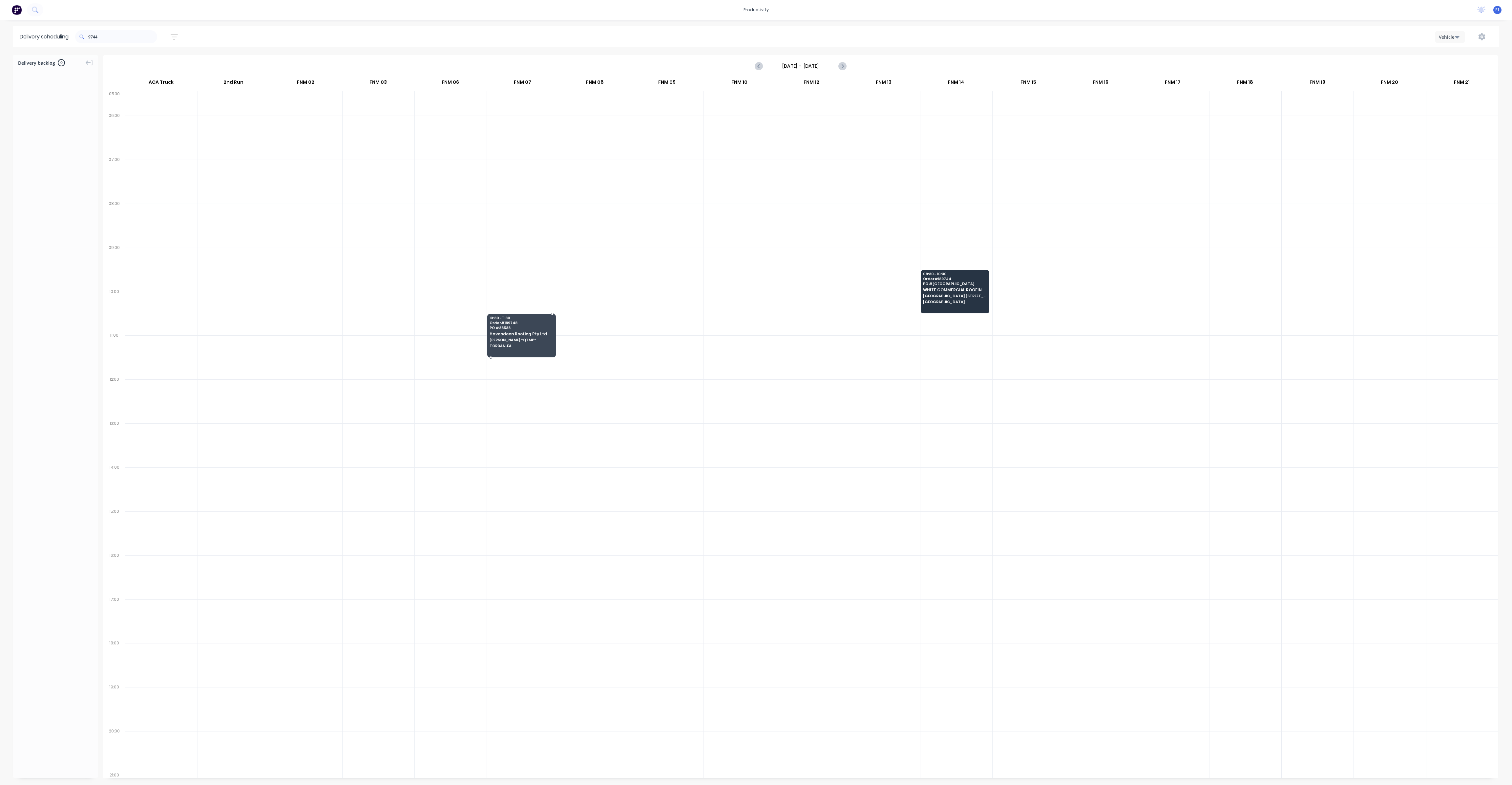
drag, startPoint x: 451, startPoint y: 664, endPoint x: 448, endPoint y: 692, distance: 28.2
drag, startPoint x: 471, startPoint y: 431, endPoint x: 460, endPoint y: 463, distance: 33.8
drag, startPoint x: 545, startPoint y: 734, endPoint x: 730, endPoint y: 777, distance: 189.9
drag, startPoint x: 730, startPoint y: 777, endPoint x: 721, endPoint y: 769, distance: 12.0
click at [724, 771] on div at bounding box center [800, 427] width 1395 height 701
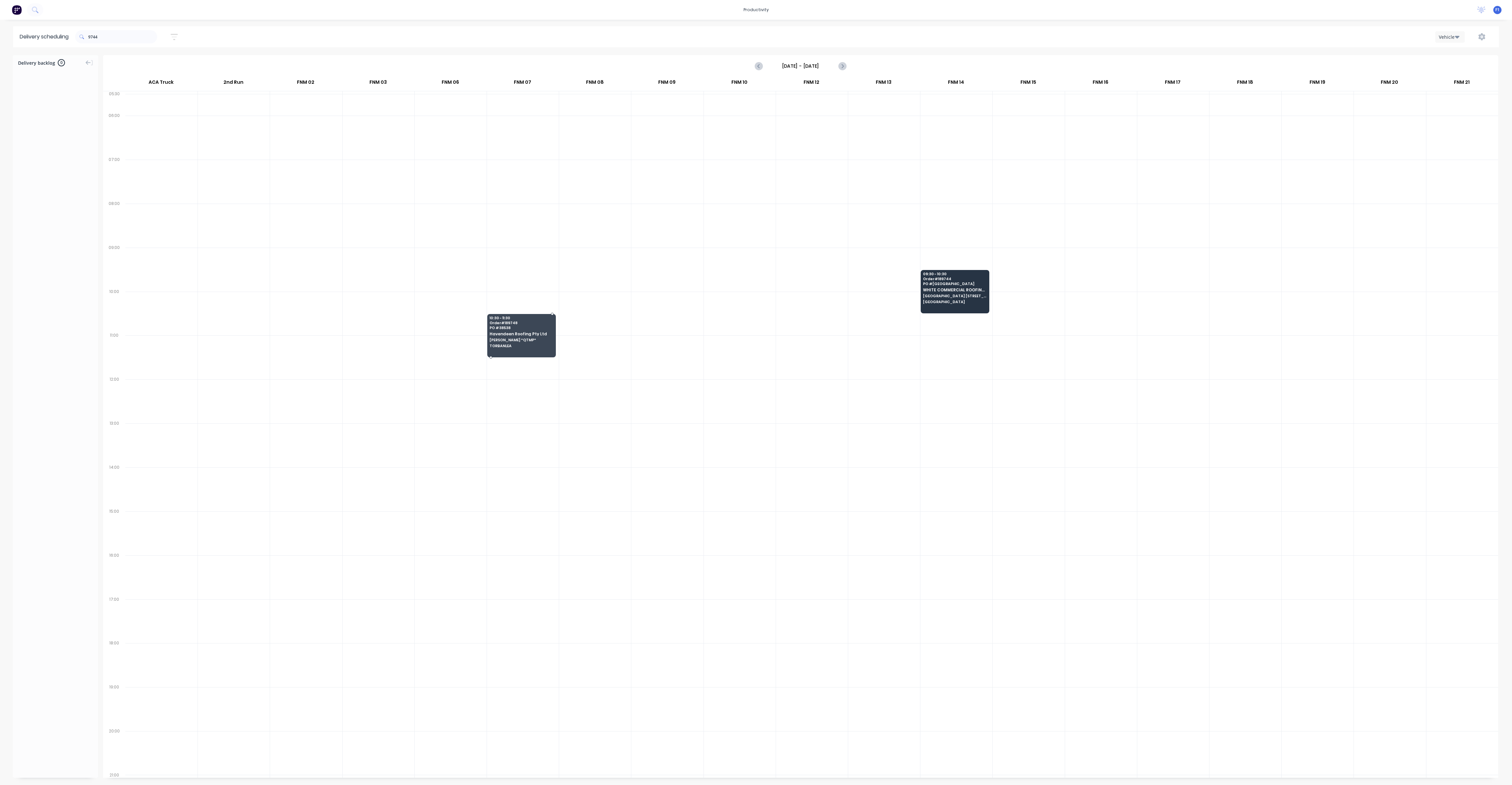
drag, startPoint x: 570, startPoint y: 549, endPoint x: 531, endPoint y: 391, distance: 162.7
drag, startPoint x: 531, startPoint y: 391, endPoint x: 509, endPoint y: 324, distance: 70.5
click at [509, 324] on div at bounding box center [800, 427] width 1395 height 701
drag, startPoint x: 551, startPoint y: 312, endPoint x: 563, endPoint y: 304, distance: 14.4
click at [563, 304] on div at bounding box center [800, 427] width 1395 height 701
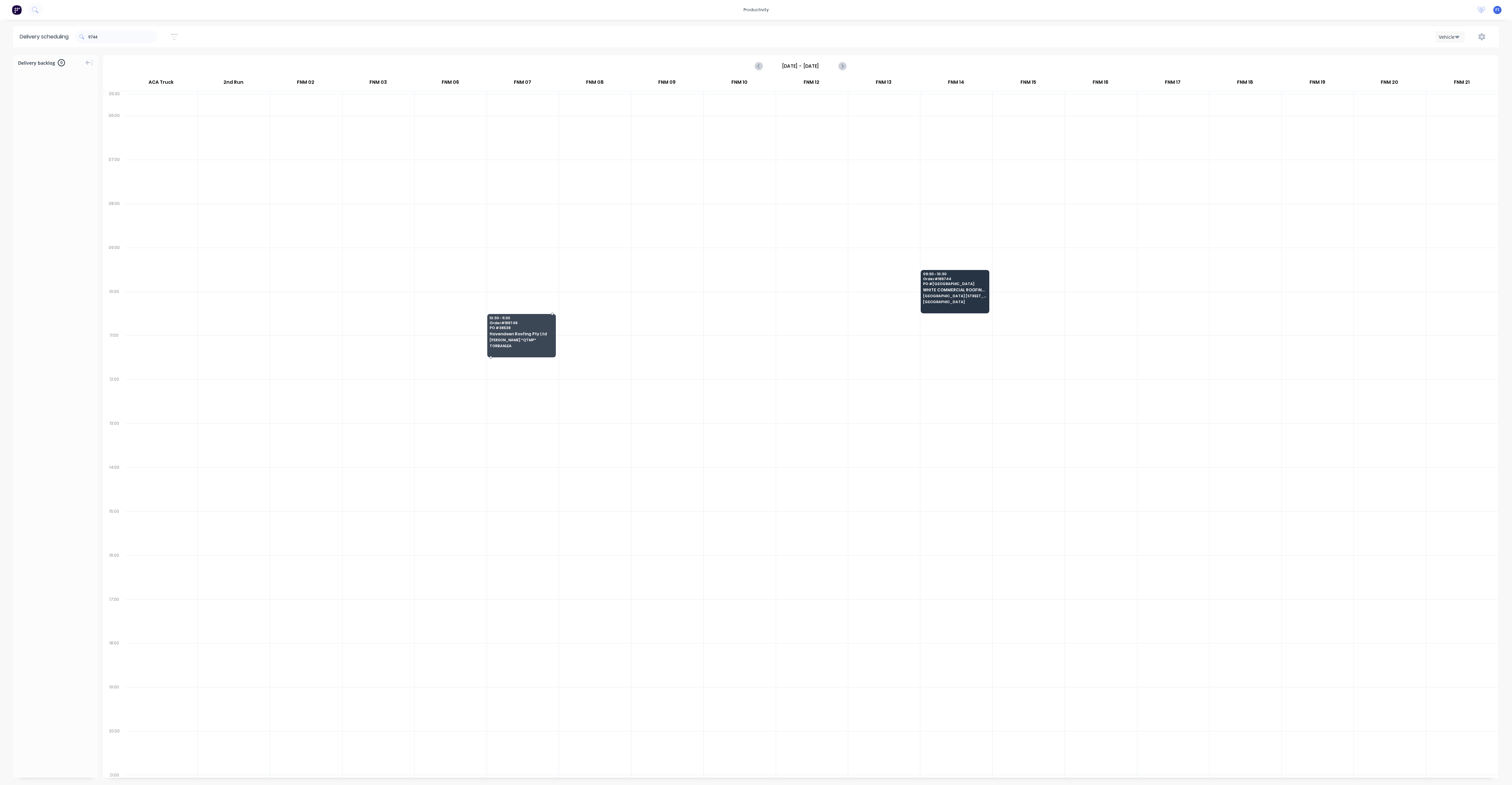
drag, startPoint x: 551, startPoint y: 312, endPoint x: 576, endPoint y: 277, distance: 43.0
click at [562, 290] on div at bounding box center [800, 427] width 1395 height 701
click at [575, 284] on div at bounding box center [800, 427] width 1395 height 701
drag, startPoint x: 512, startPoint y: 363, endPoint x: 657, endPoint y: 404, distance: 150.7
click at [600, 412] on div at bounding box center [800, 427] width 1395 height 701
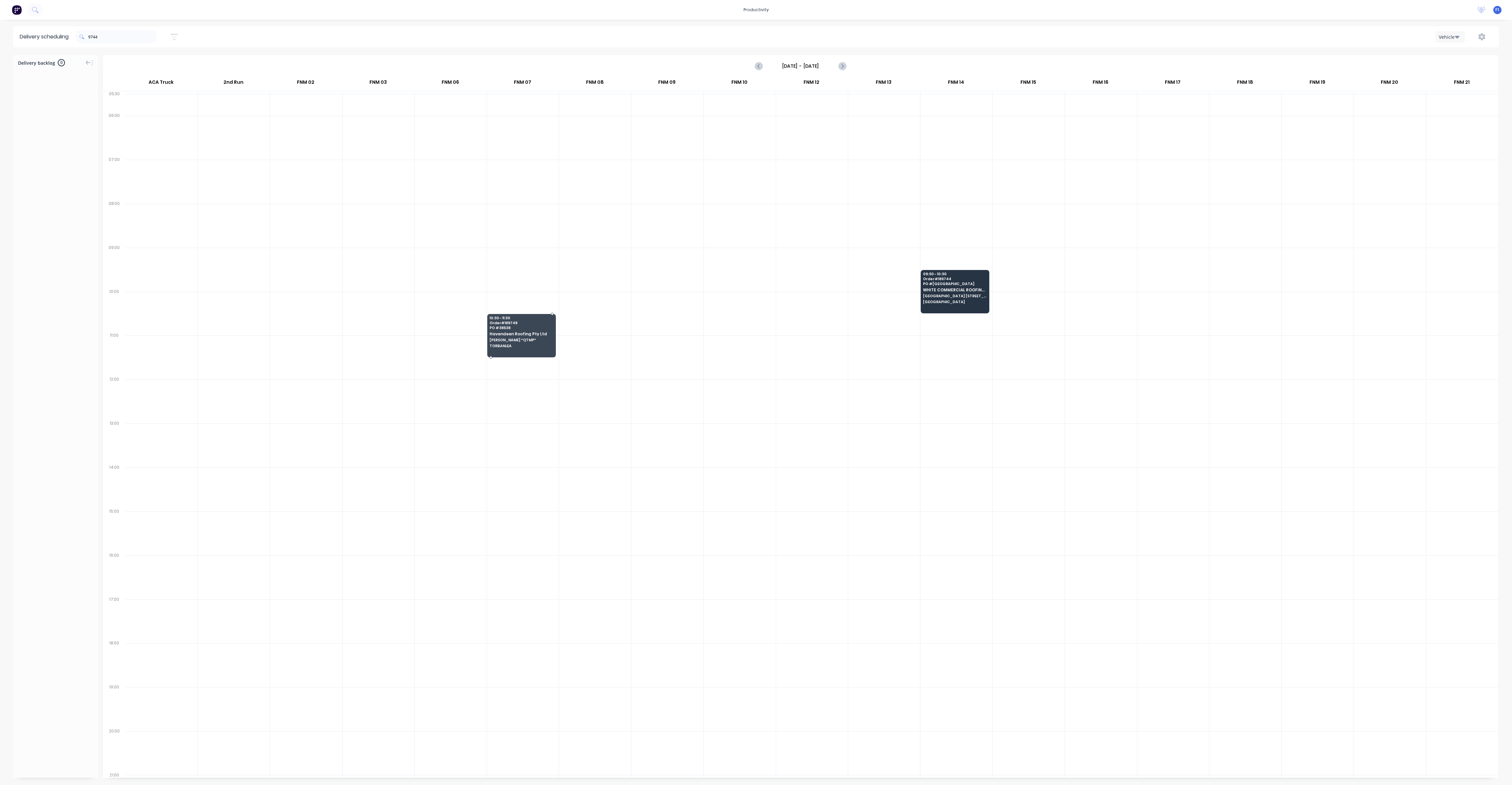
drag, startPoint x: 800, startPoint y: 351, endPoint x: 788, endPoint y: 339, distance: 17.0
click at [794, 345] on div at bounding box center [800, 427] width 1395 height 701
click at [109, 35] on input "9744" at bounding box center [123, 36] width 69 height 13
drag, startPoint x: 1398, startPoint y: 773, endPoint x: 939, endPoint y: 215, distance: 722.5
click at [123, 38] on input "9768" at bounding box center [123, 36] width 69 height 13
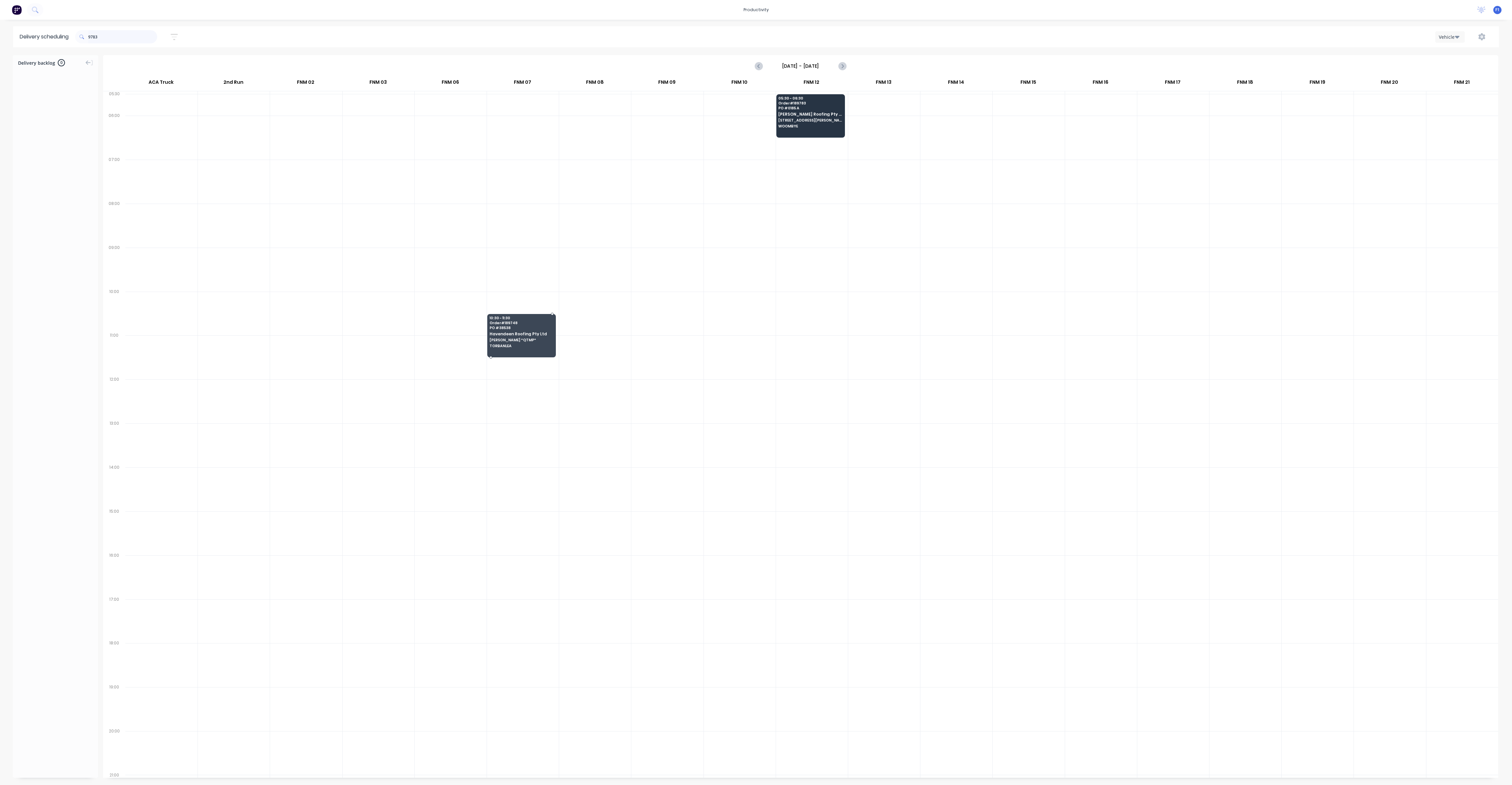
click at [126, 34] on input "9783" at bounding box center [123, 36] width 69 height 13
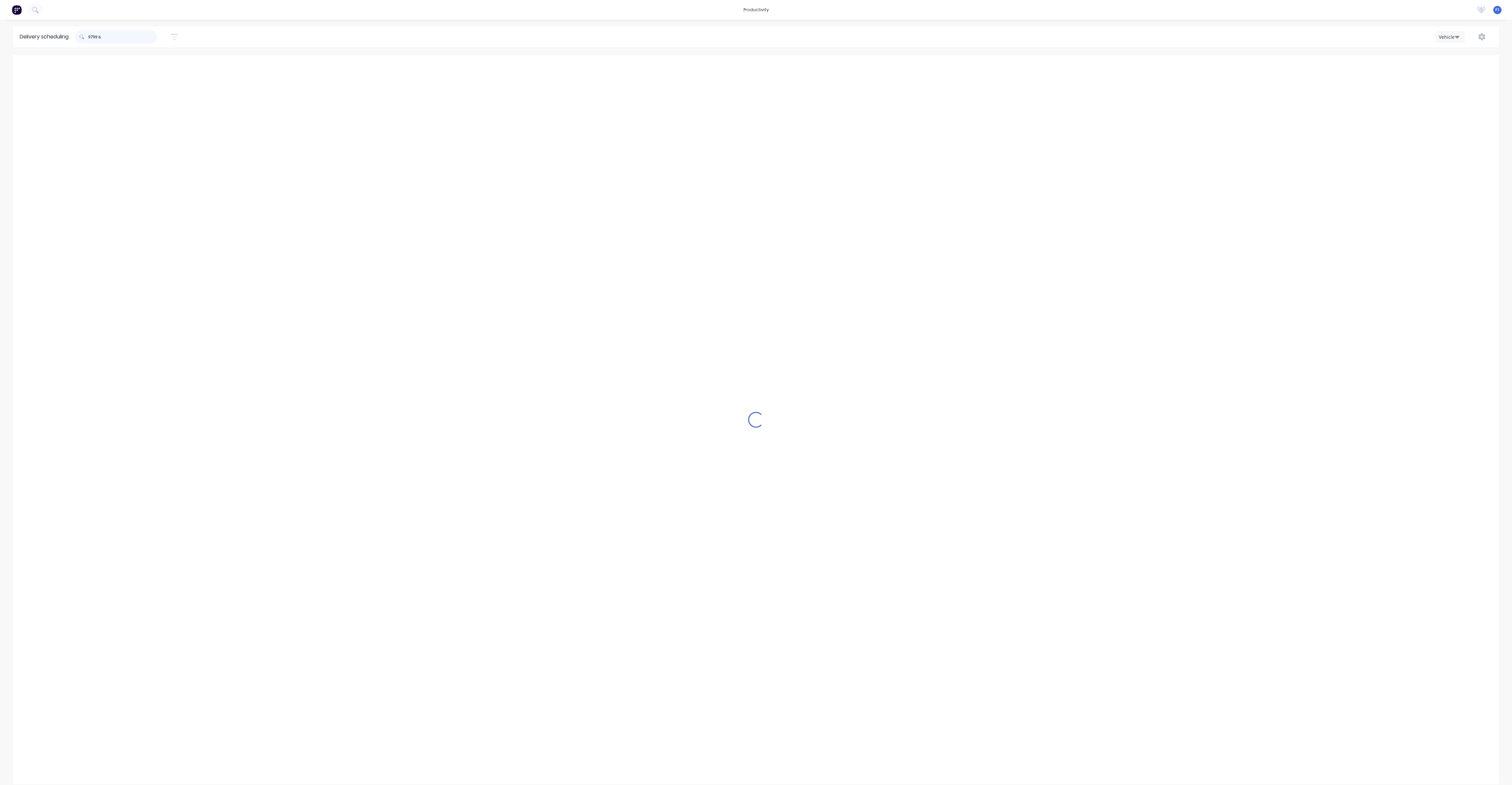
type input "9799 b"
